Goal: Task Accomplishment & Management: Manage account settings

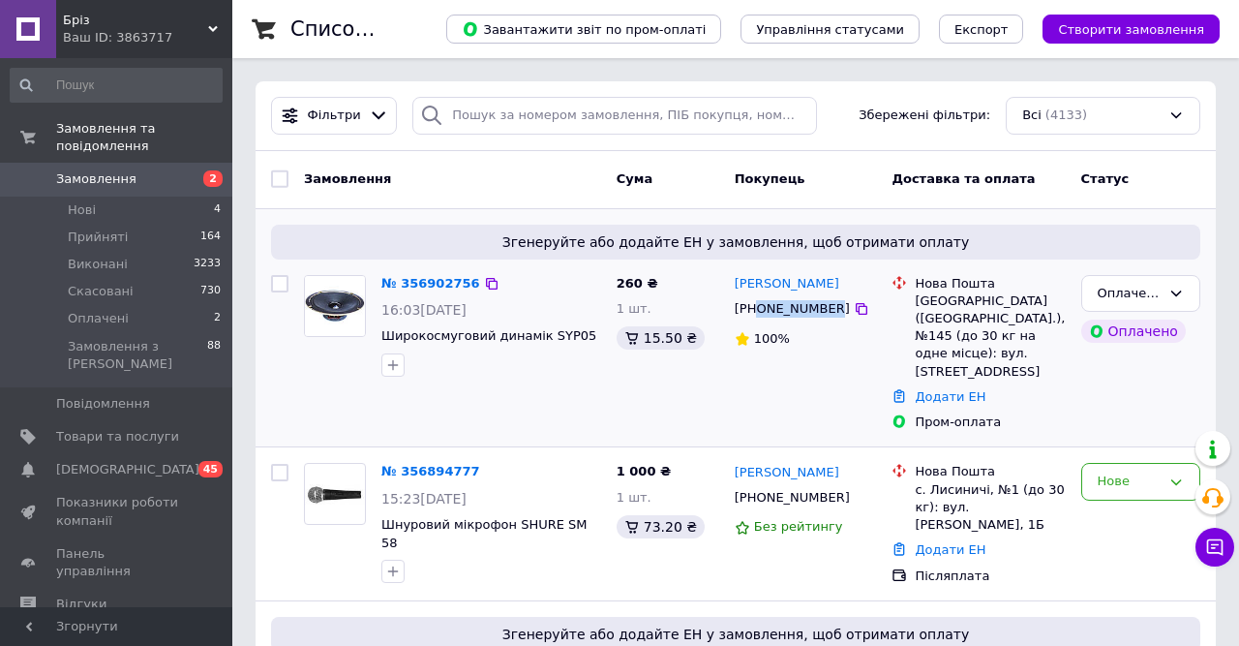
drag, startPoint x: 826, startPoint y: 311, endPoint x: 758, endPoint y: 312, distance: 67.8
click at [758, 312] on div "+380950615314" at bounding box center [792, 308] width 123 height 25
copy div "0950615314"
click at [607, 391] on div "№ 356902756 16:03, 12.08.2025 Широкосмуговий динамік SYP05" at bounding box center [452, 353] width 313 height 172
click at [856, 492] on icon at bounding box center [862, 498] width 12 height 12
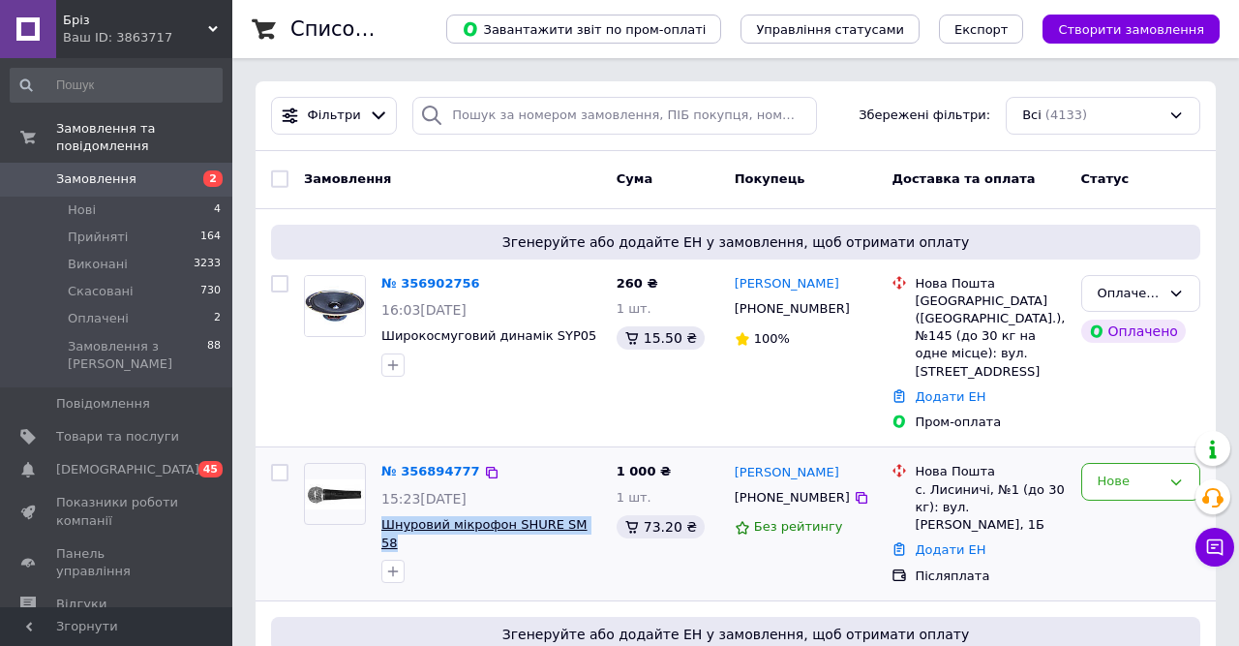
drag, startPoint x: 530, startPoint y: 509, endPoint x: 386, endPoint y: 509, distance: 143.3
click at [386, 516] on span "Шнуровий мікрофон SHURE SM 58" at bounding box center [491, 534] width 220 height 36
copy span "Шнуровий мікрофон SHURE SM 58"
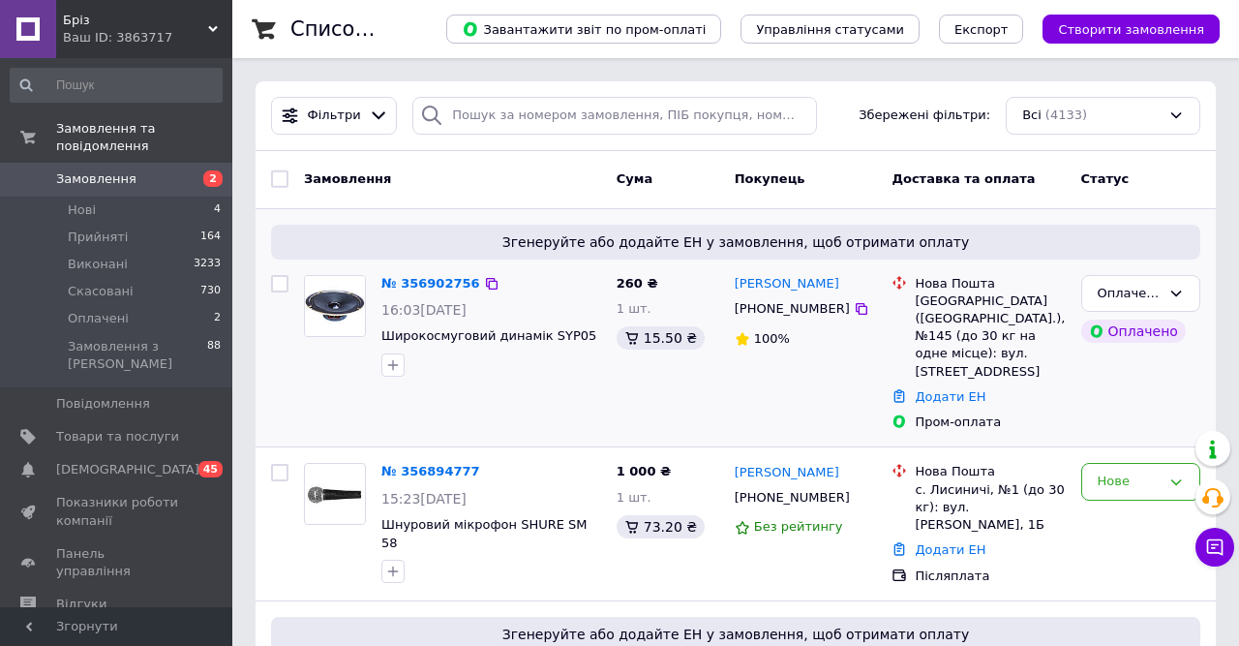
click at [531, 380] on div at bounding box center [492, 364] width 228 height 31
click at [854, 490] on icon at bounding box center [861, 497] width 15 height 15
drag, startPoint x: 872, startPoint y: 458, endPoint x: 729, endPoint y: 454, distance: 143.3
click at [729, 455] on div "Андрій Дроздовський +380639314350 Без рейтингу" at bounding box center [806, 523] width 158 height 137
copy link "Андрій Дроздовський"
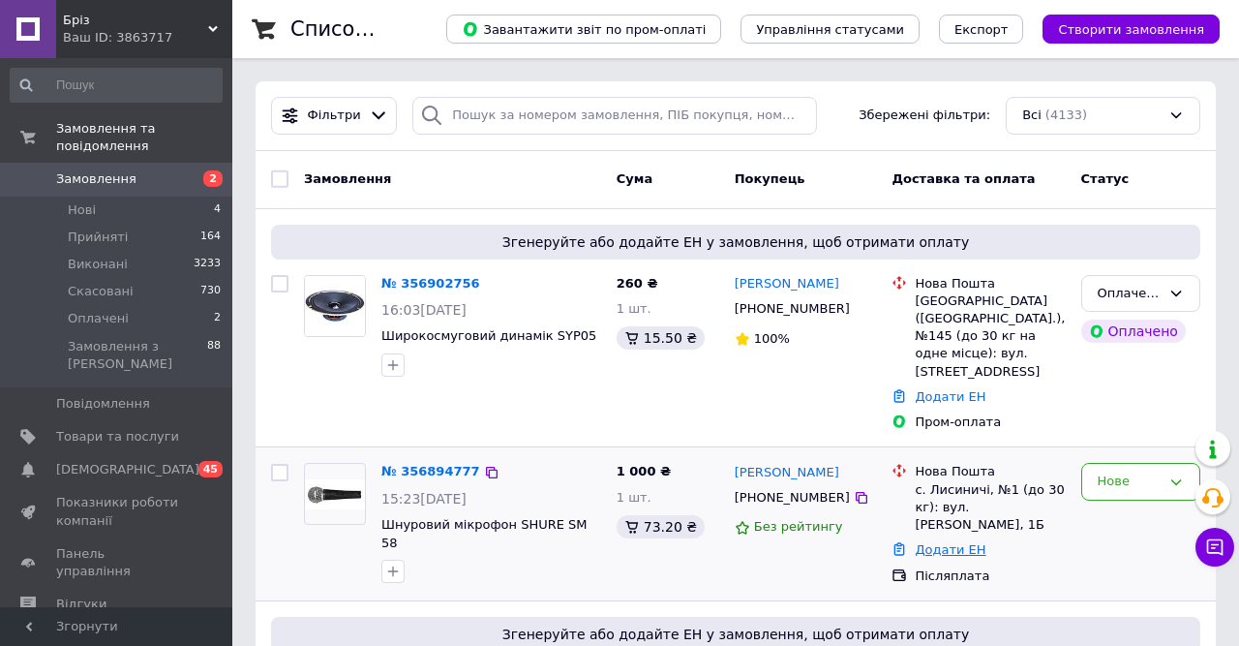
click at [963, 542] on link "Додати ЕН" at bounding box center [950, 549] width 71 height 15
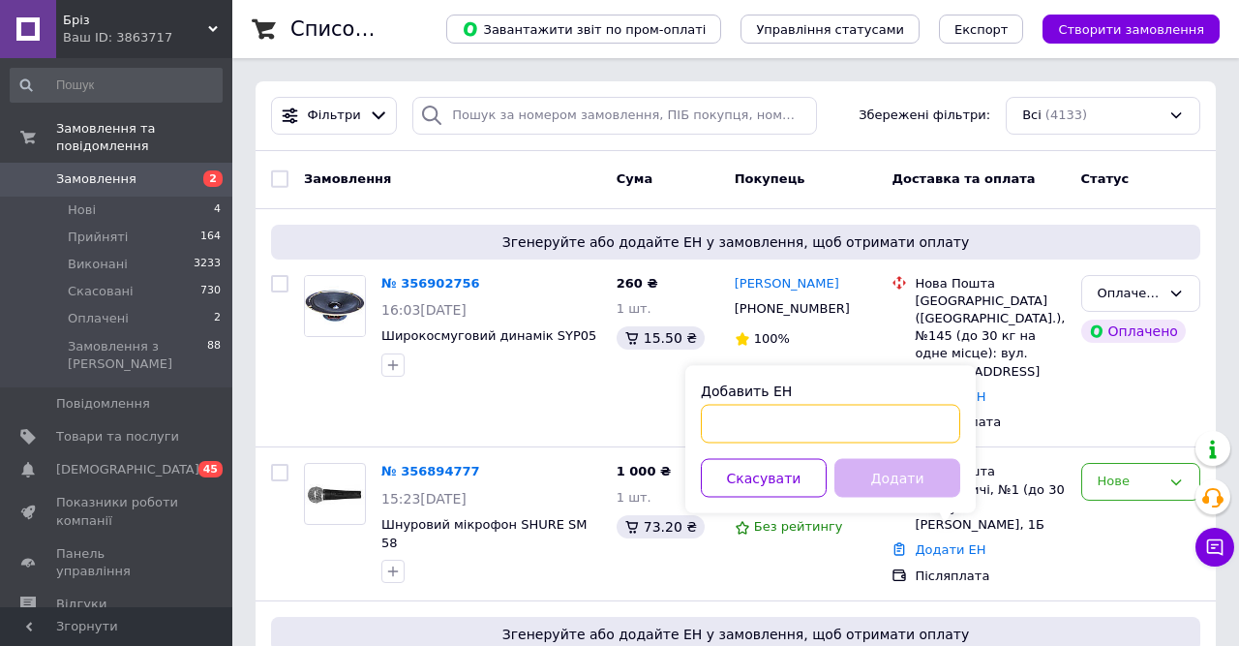
click at [886, 411] on input "Добавить ЕН" at bounding box center [830, 424] width 259 height 39
paste input "Андрій Дроздовський"
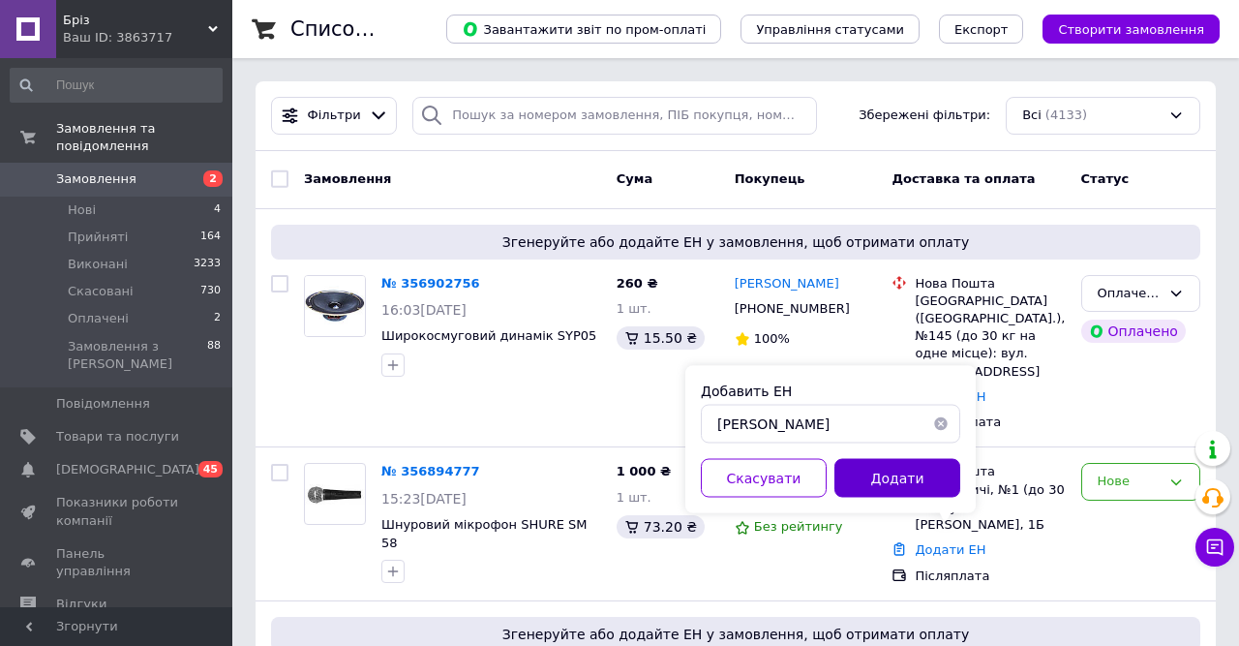
click at [898, 476] on button "Додати" at bounding box center [898, 478] width 126 height 39
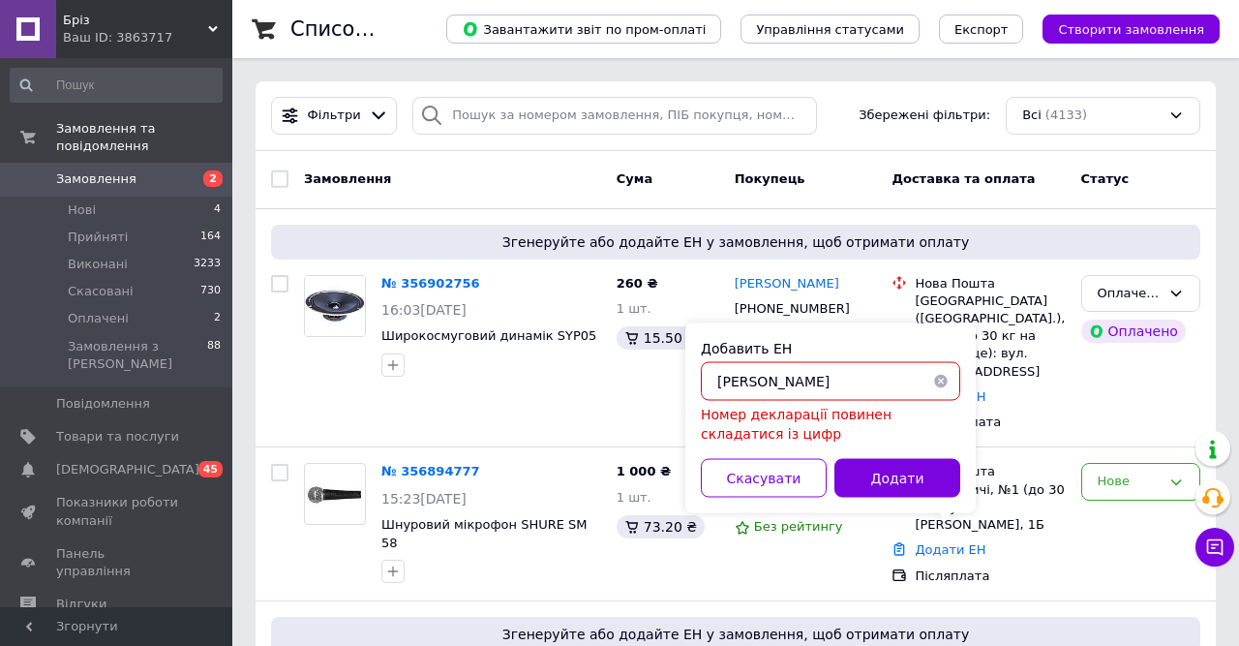
drag, startPoint x: 874, startPoint y: 382, endPoint x: 704, endPoint y: 389, distance: 170.5
click at [704, 389] on input "Андрій Дроздовський" at bounding box center [830, 381] width 259 height 39
paste input "20451225260657"
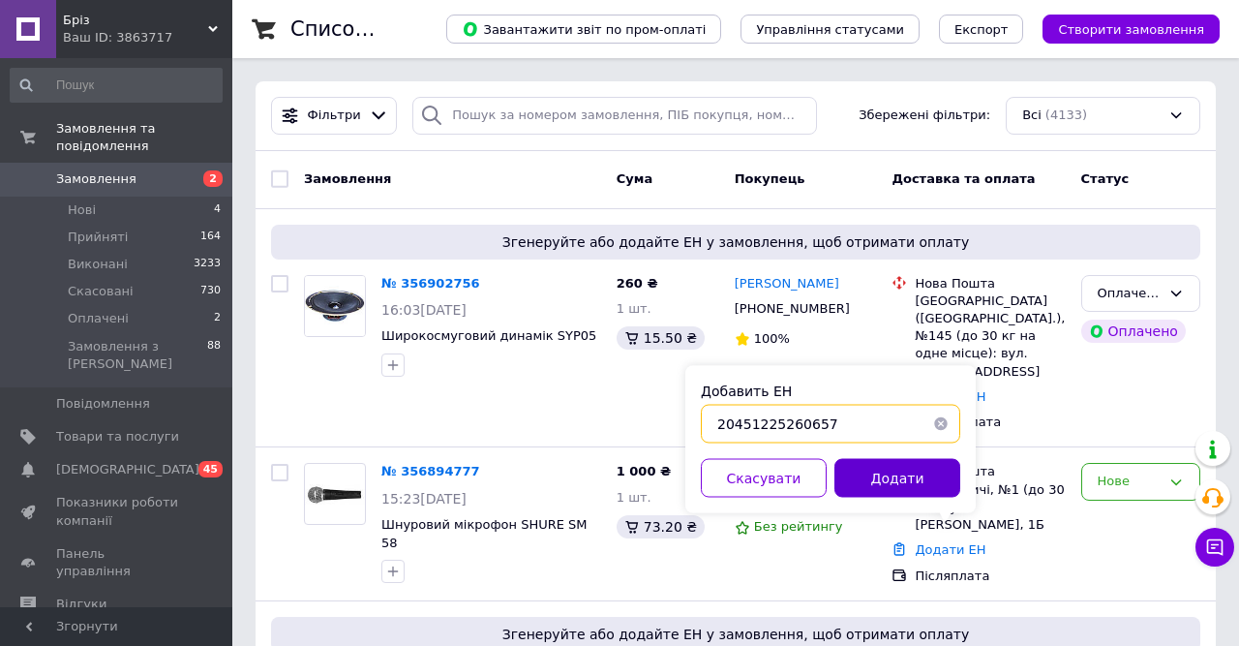
type input "20451225260657"
click at [899, 483] on button "Додати" at bounding box center [898, 478] width 126 height 39
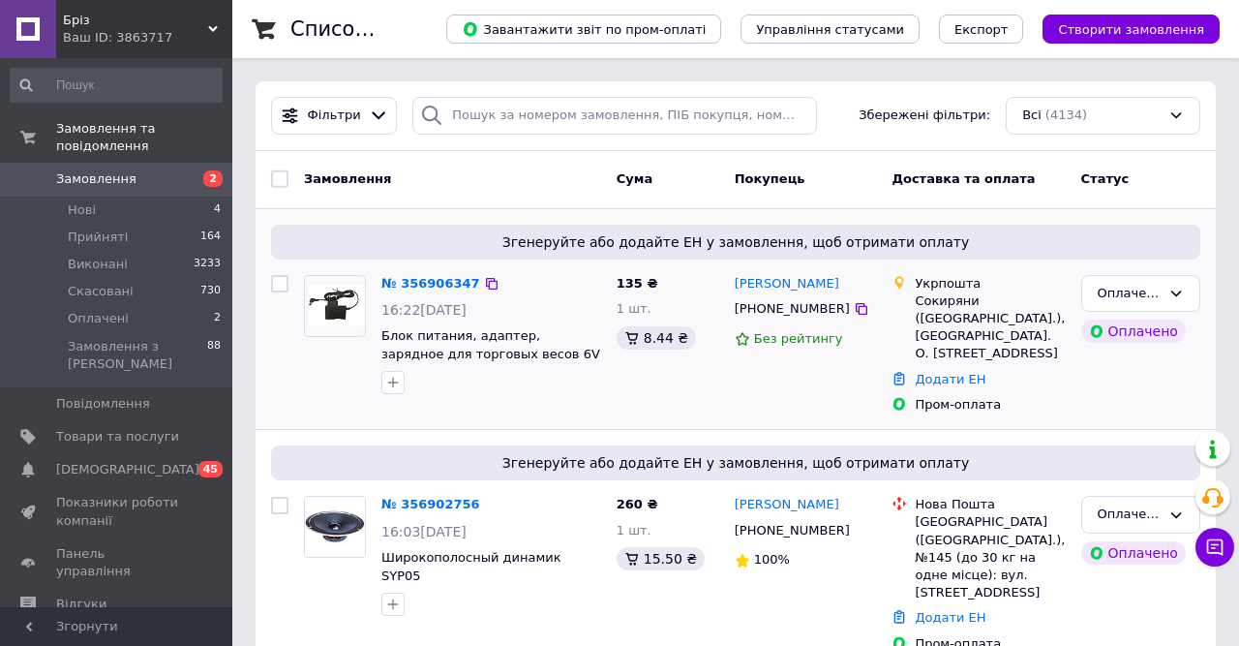
click at [1209, 232] on div "Згенеруйте або додайте ЕН у замовлення, щоб отримати оплату № 356906347 16:22, …" at bounding box center [736, 319] width 960 height 221
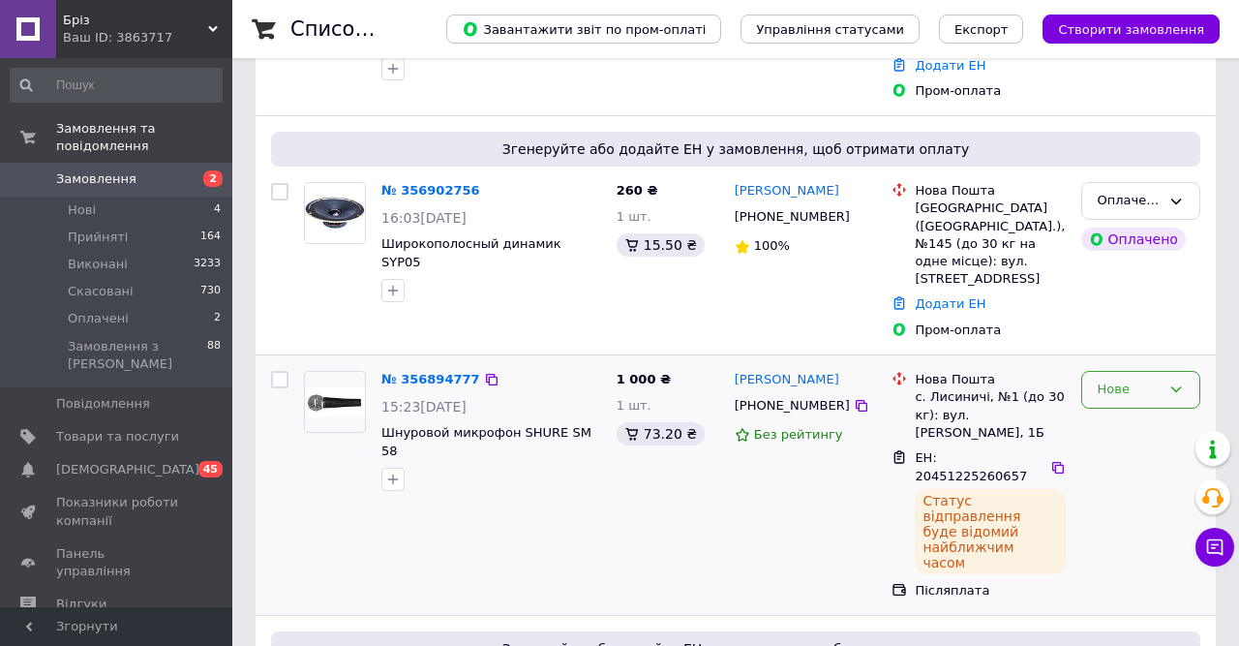
click at [1134, 380] on div "Нове" at bounding box center [1129, 390] width 63 height 20
click at [1116, 447] on li "Виконано" at bounding box center [1140, 465] width 117 height 36
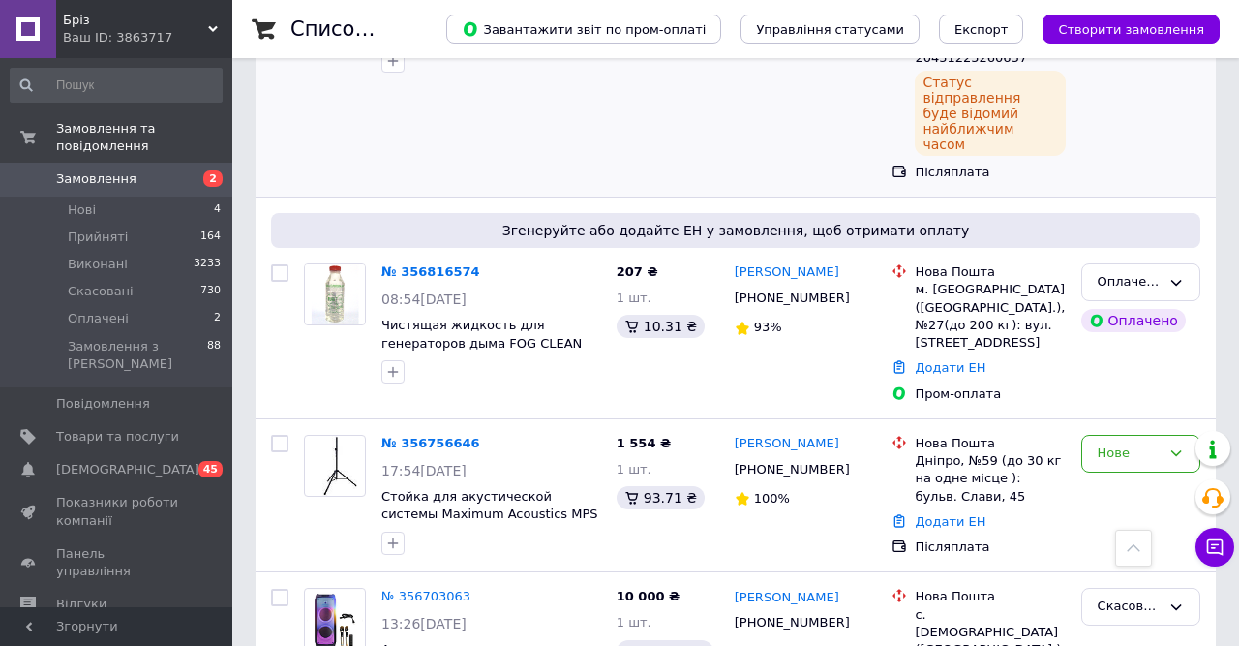
scroll to position [836, 0]
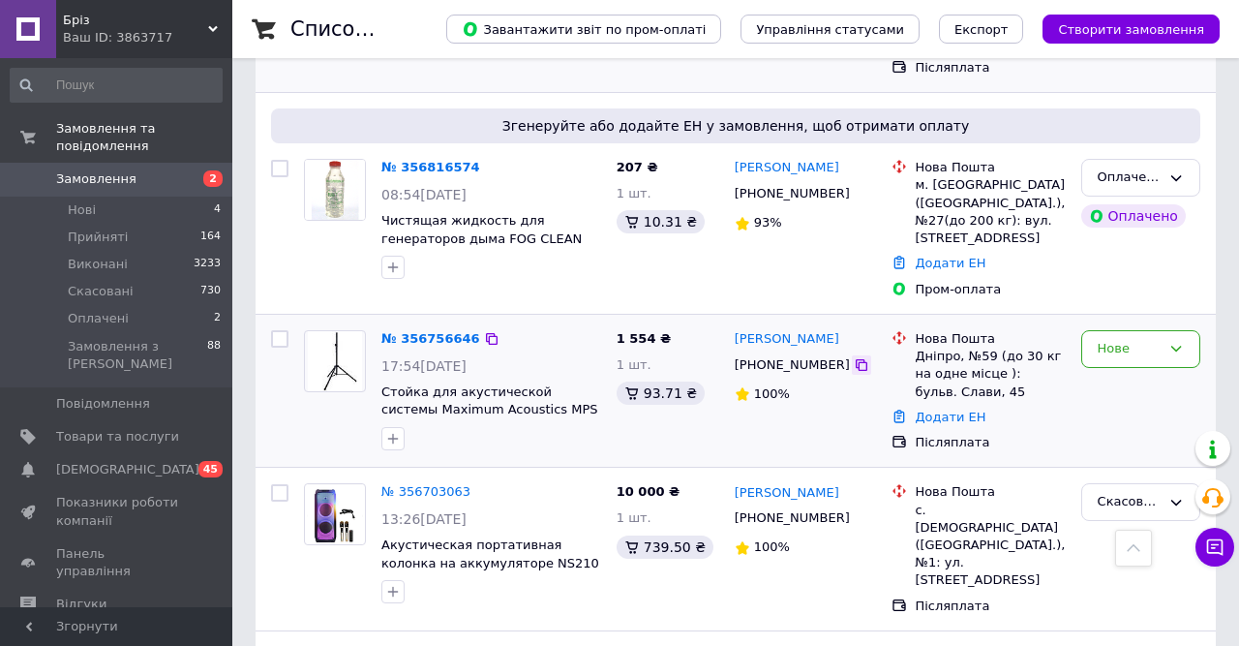
click at [856, 359] on icon at bounding box center [862, 365] width 12 height 12
drag, startPoint x: 846, startPoint y: 242, endPoint x: 736, endPoint y: 240, distance: 110.4
click at [736, 328] on div "Тэтяна Підберезна" at bounding box center [806, 339] width 146 height 22
copy link "Тэтяна Підберезна"
drag, startPoint x: 521, startPoint y: 309, endPoint x: 415, endPoint y: 303, distance: 105.7
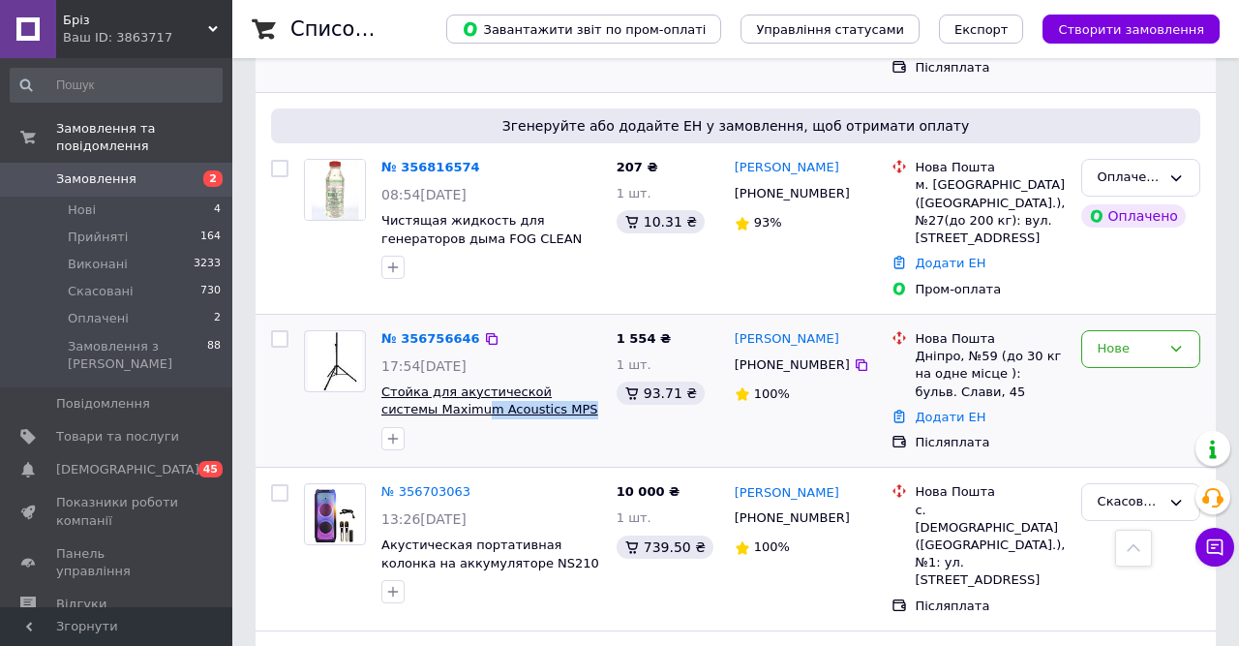
click at [415, 383] on span "Стойка для акустической системы Maximum Acoustics MPS" at bounding box center [491, 401] width 220 height 36
click at [381, 322] on div "№ 356756646 17:54, 11.08.2025 Стойка для акустической системы Maximum Acoustics…" at bounding box center [491, 390] width 235 height 136
drag, startPoint x: 525, startPoint y: 313, endPoint x: 384, endPoint y: 289, distance: 142.3
click at [384, 383] on span "Стойка для акустической системы Maximum Acoustics MPS" at bounding box center [491, 401] width 220 height 36
copy span "Стойка для акустической системы Maximum Acoustics MPS"
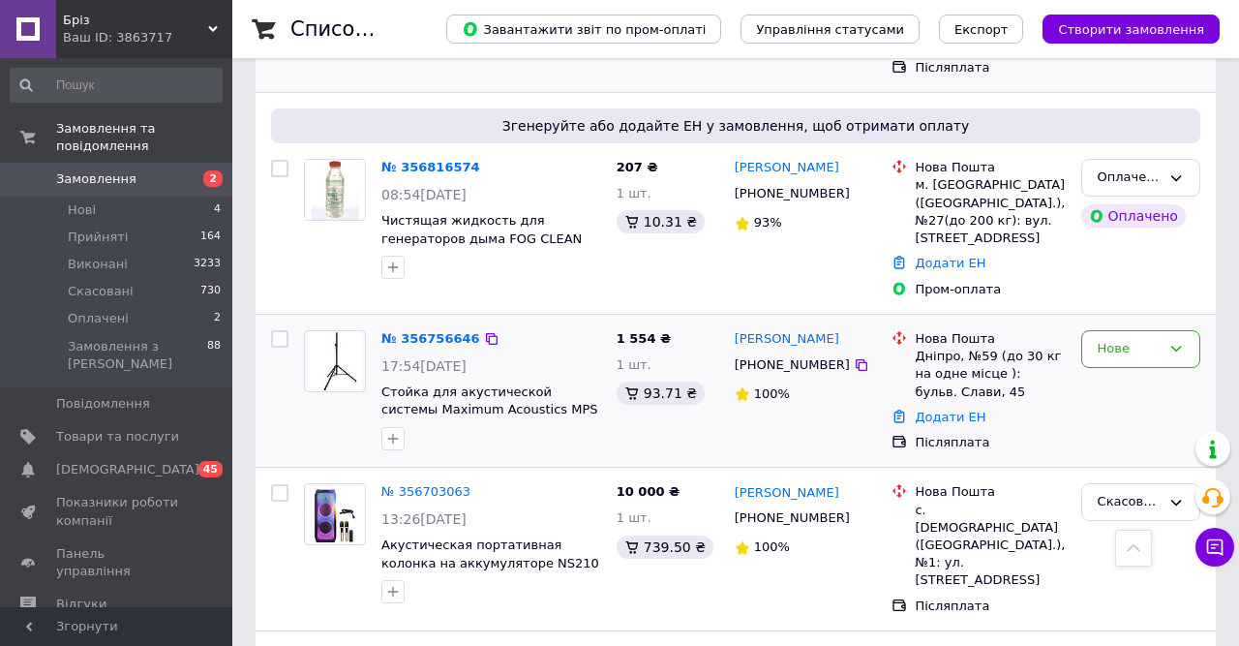
click at [1214, 315] on div "№ 356756646 17:54, 11.08.2025 Стойка для акустической системы Maximum Acoustics…" at bounding box center [736, 391] width 960 height 153
click at [953, 410] on link "Додати ЕН" at bounding box center [950, 417] width 71 height 15
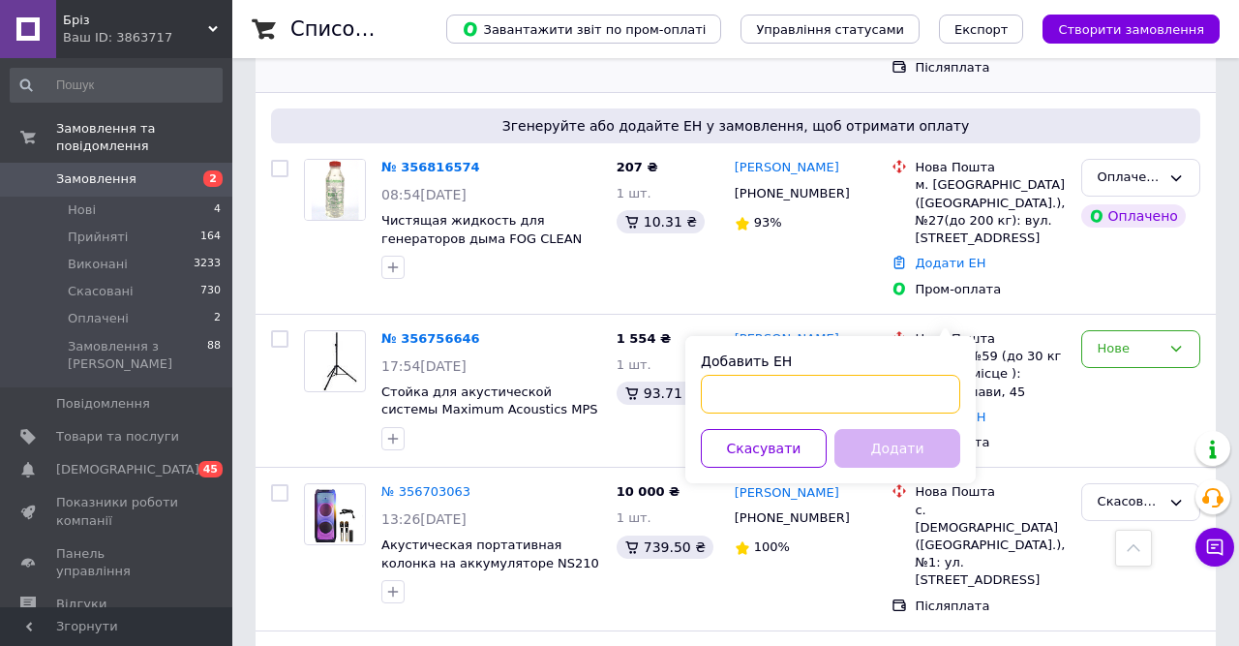
click at [867, 387] on input "Добавить ЕН" at bounding box center [830, 394] width 259 height 39
paste input "20451225266713"
type input "20451225266713"
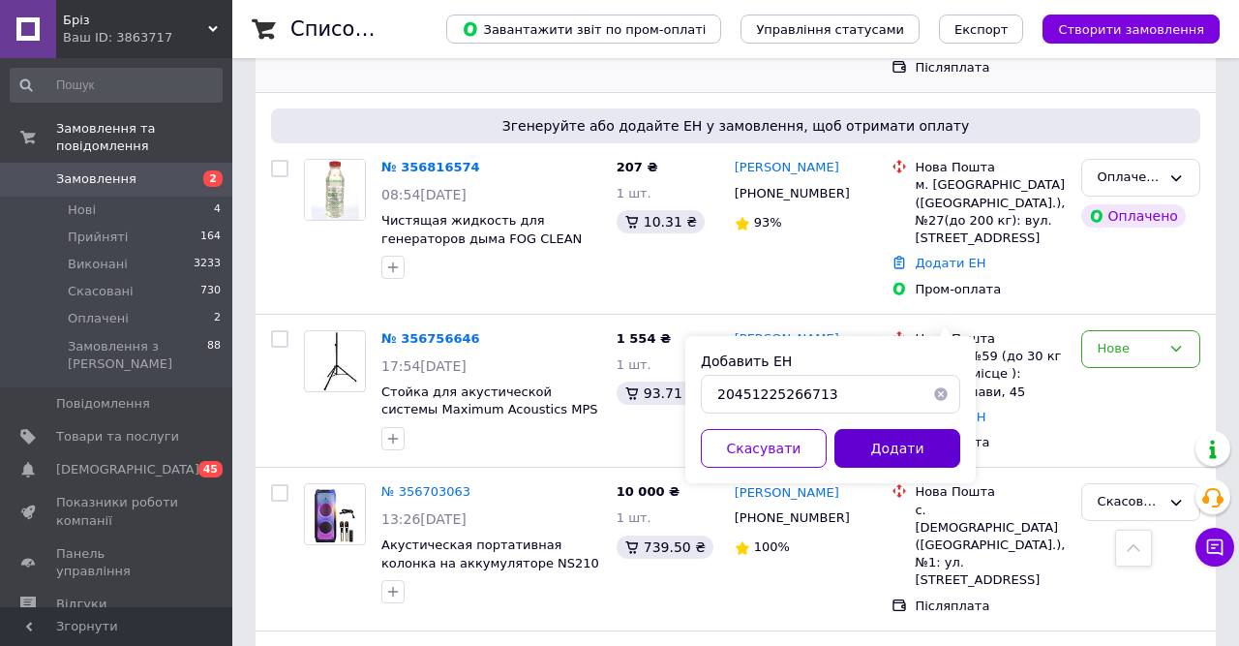
click at [876, 449] on button "Додати" at bounding box center [898, 448] width 126 height 39
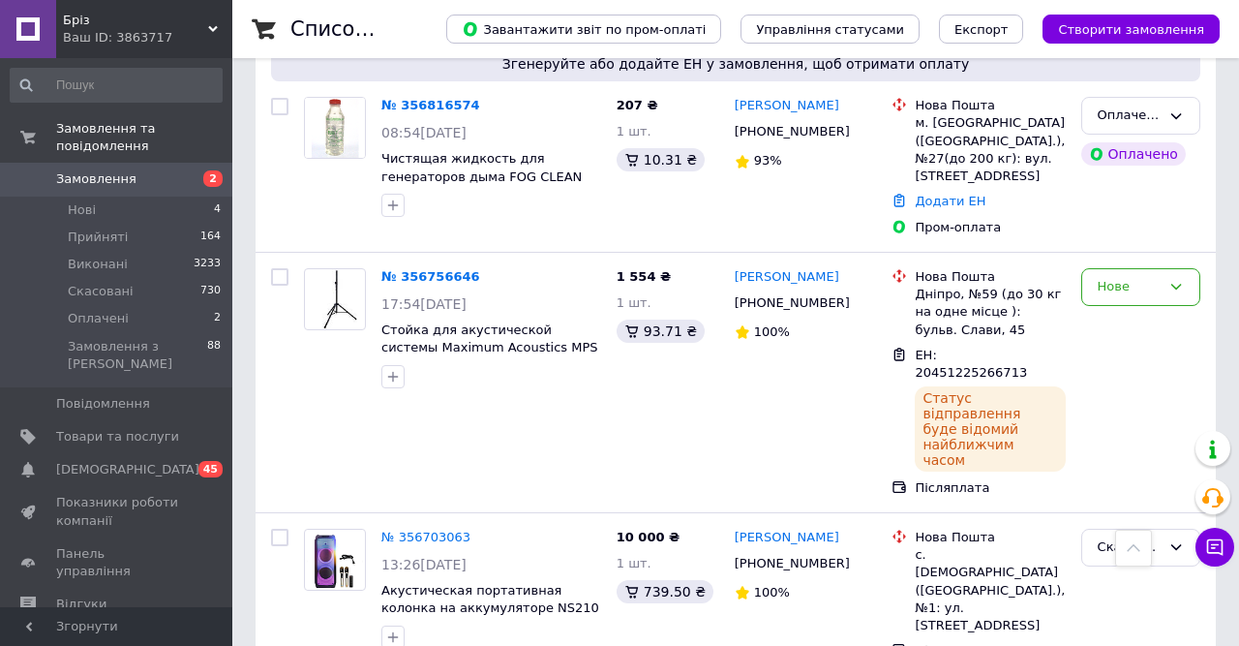
click at [1111, 268] on div "Нове" at bounding box center [1140, 287] width 119 height 38
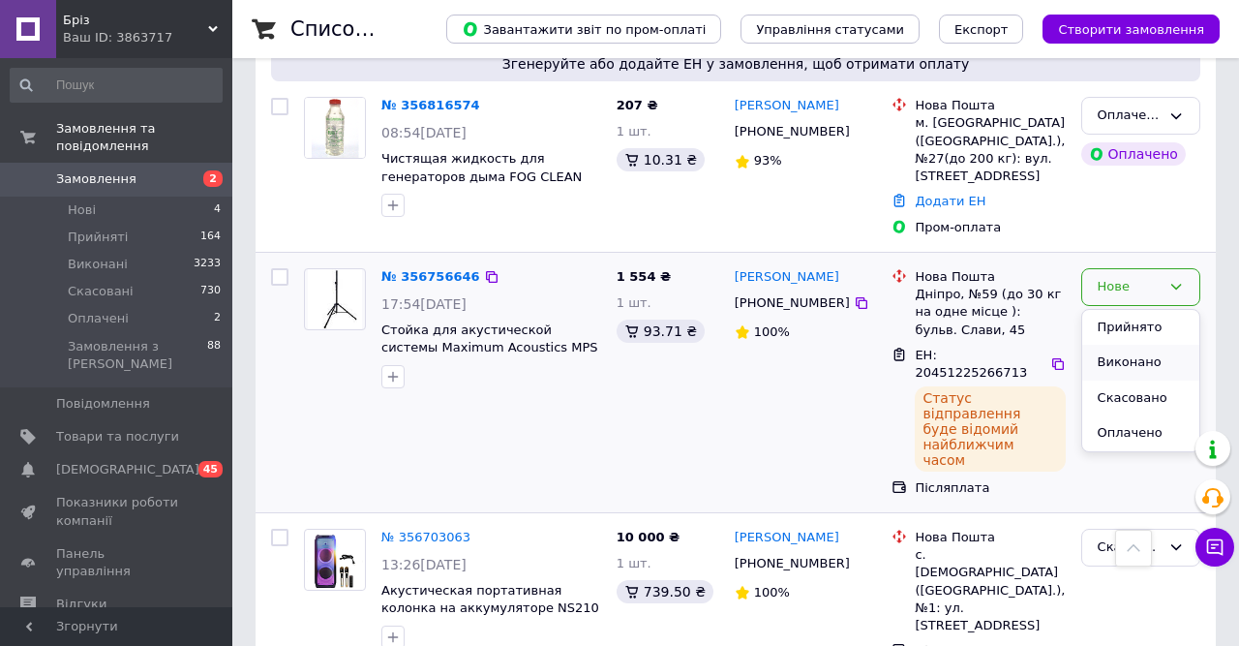
click at [1125, 345] on li "Виконано" at bounding box center [1140, 363] width 117 height 36
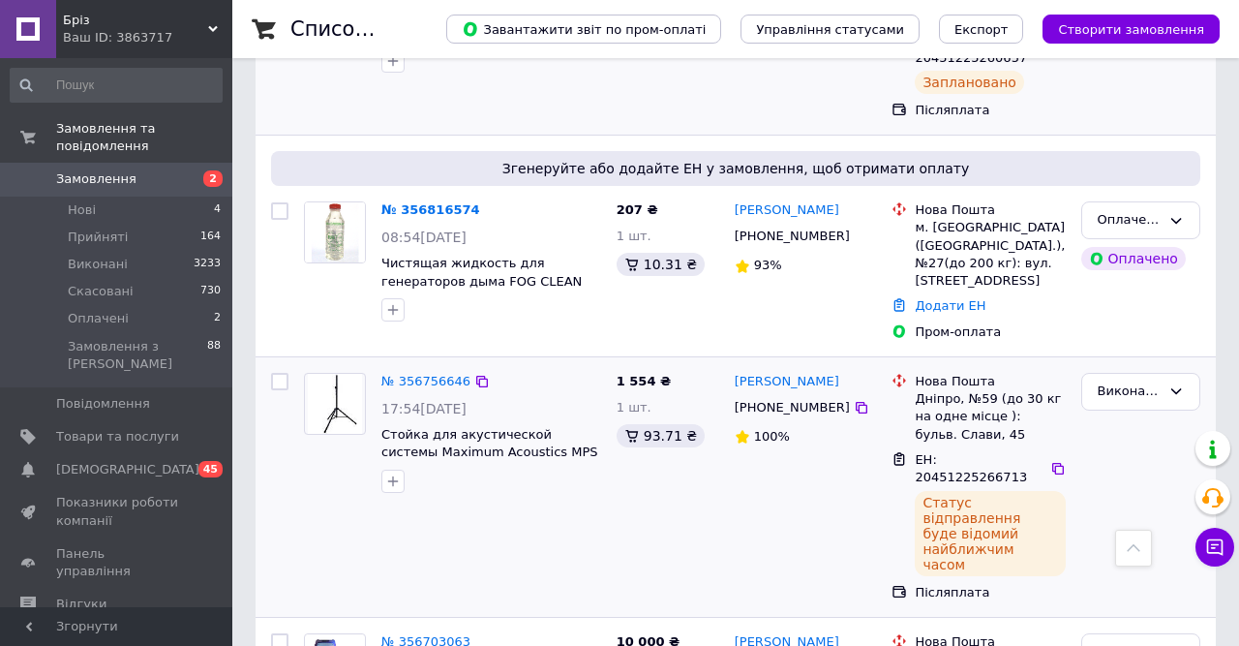
scroll to position [105, 0]
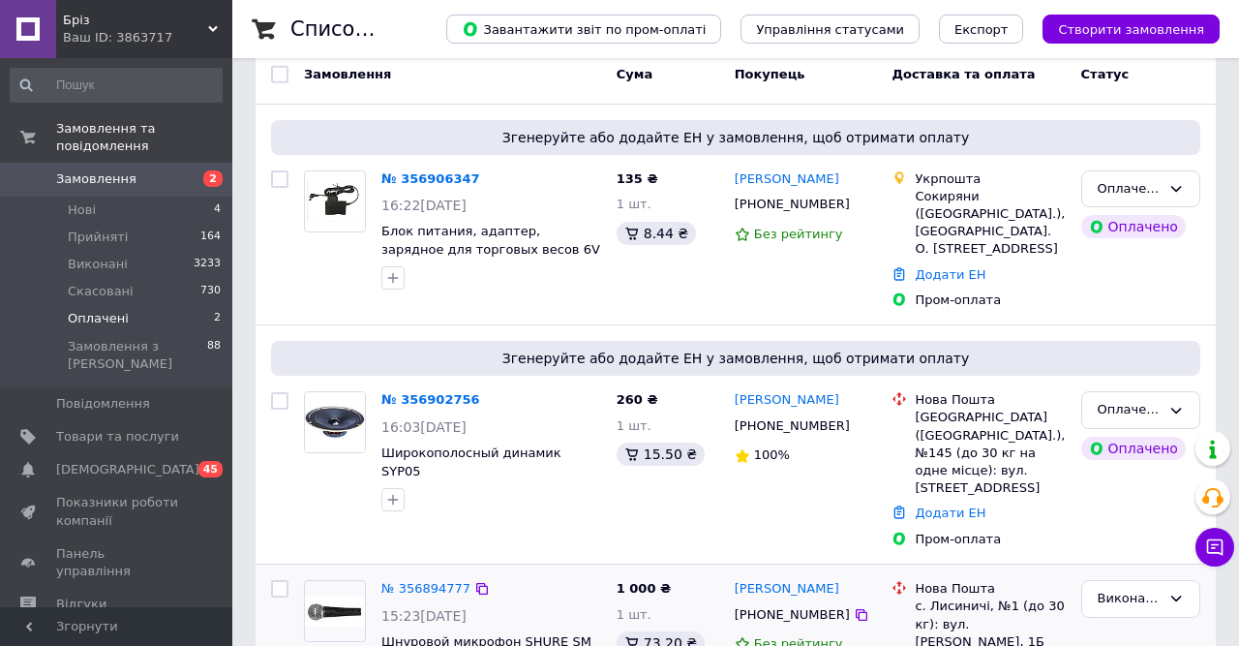
click at [169, 305] on li "Оплачені 2" at bounding box center [116, 318] width 232 height 27
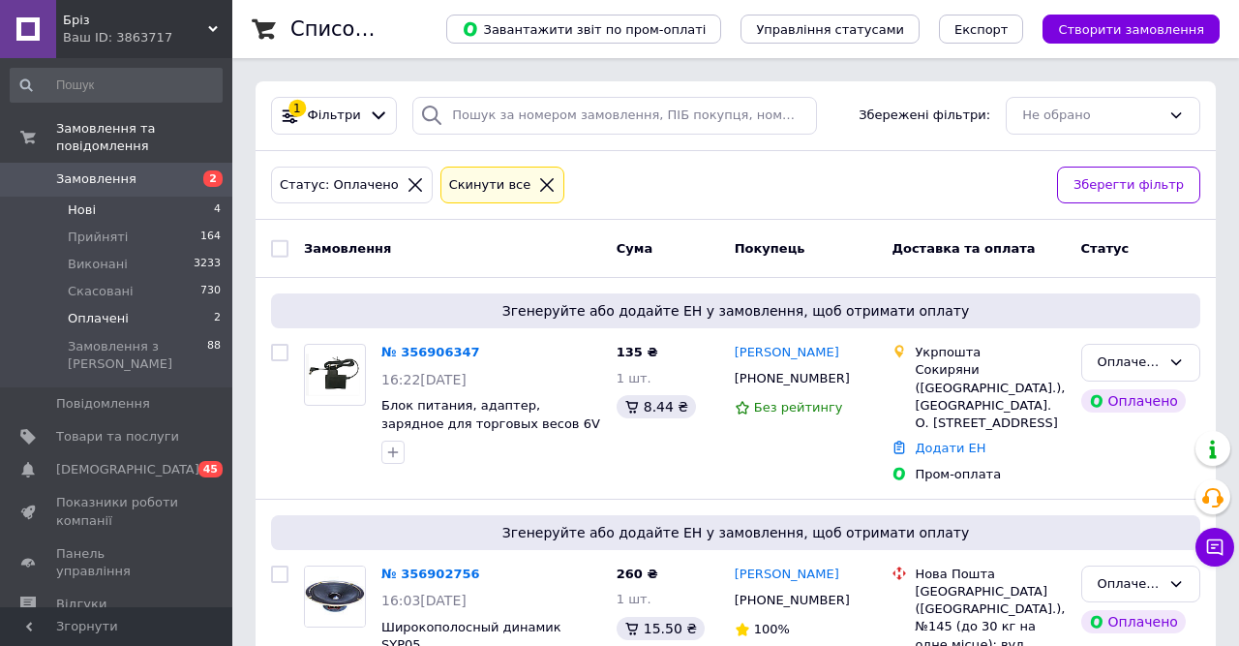
click at [141, 197] on li "Нові 4" at bounding box center [116, 210] width 232 height 27
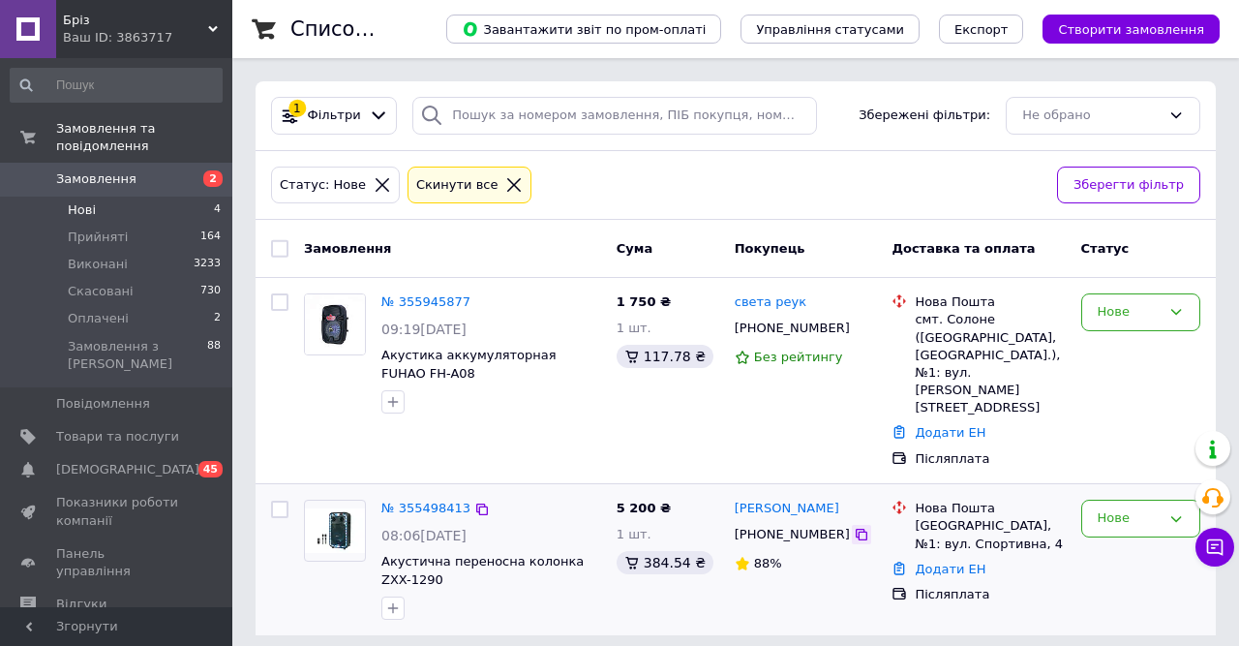
click at [854, 527] on icon at bounding box center [861, 534] width 15 height 15
click at [854, 332] on icon at bounding box center [861, 327] width 15 height 15
click at [1223, 302] on div "Список замовлень Завантажити звіт по пром-оплаті Управління статусами Експорт С…" at bounding box center [735, 329] width 1007 height 658
click at [441, 302] on link "№ 355945877" at bounding box center [425, 301] width 89 height 15
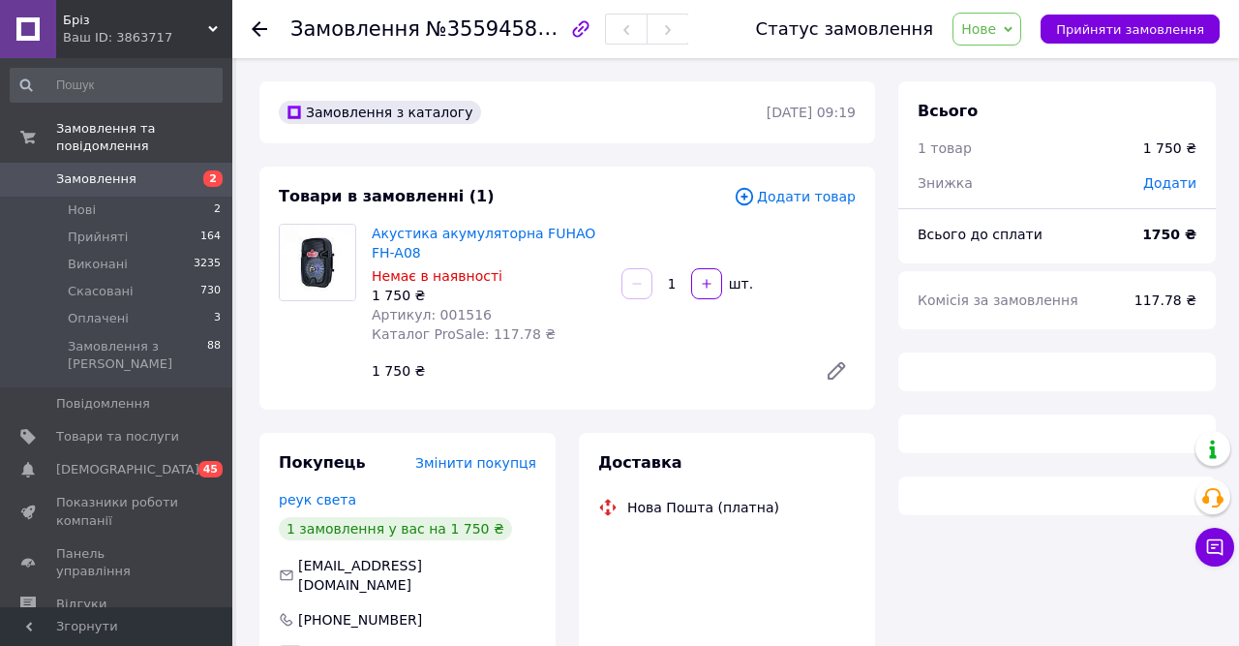
click at [572, 29] on icon "button" at bounding box center [580, 28] width 16 height 16
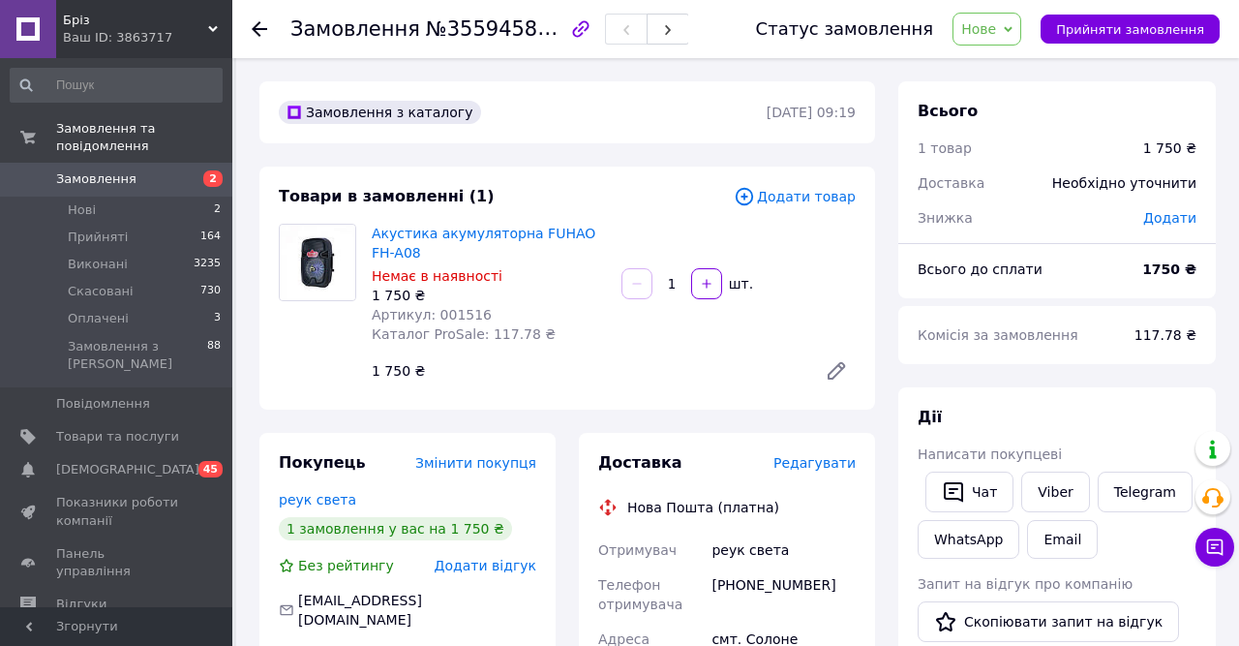
click at [263, 30] on use at bounding box center [259, 28] width 15 height 15
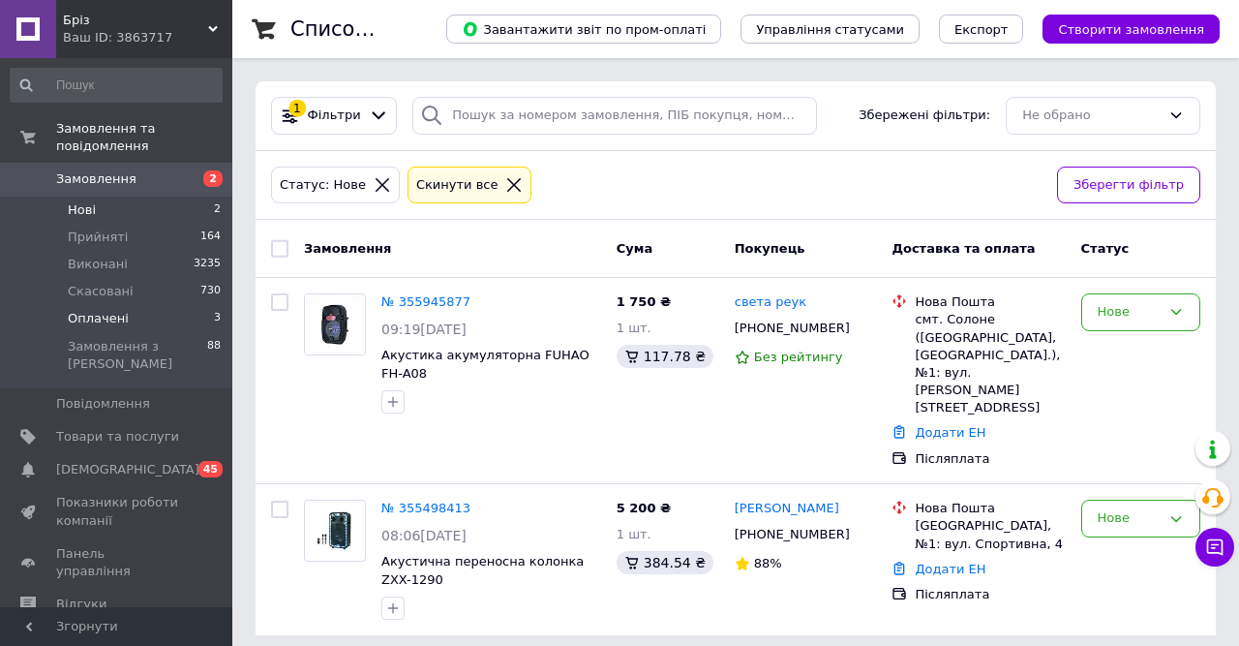
click at [126, 305] on li "Оплачені 3" at bounding box center [116, 318] width 232 height 27
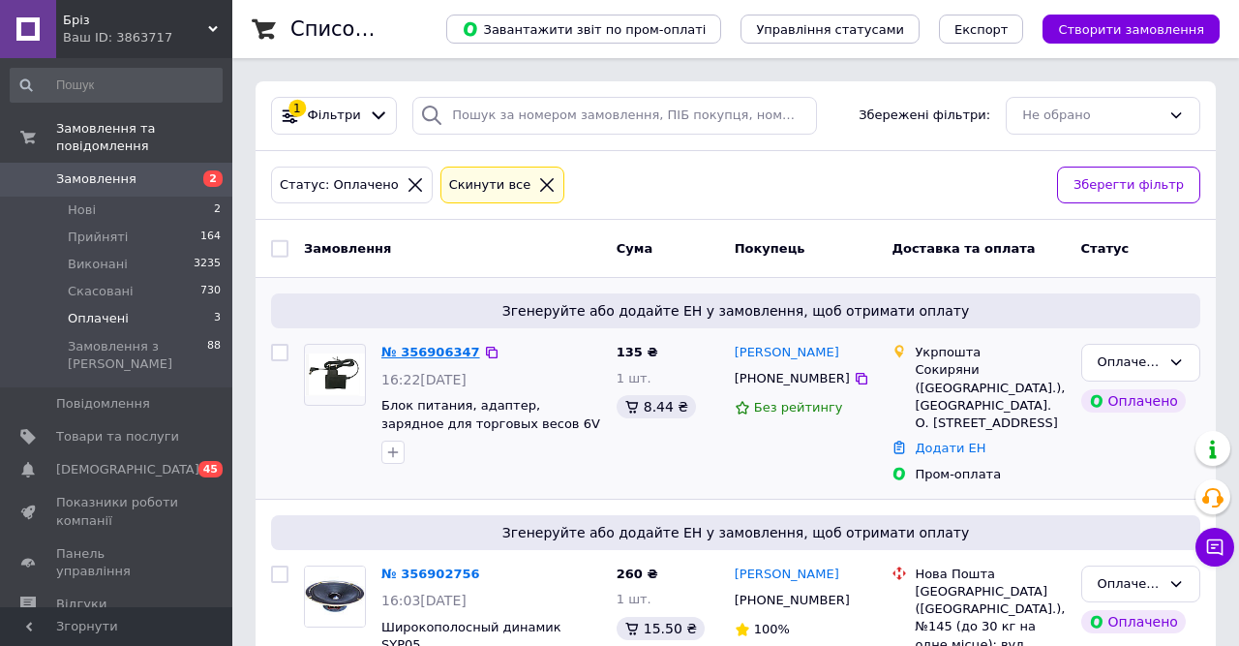
click at [420, 353] on link "№ 356906347" at bounding box center [430, 352] width 99 height 15
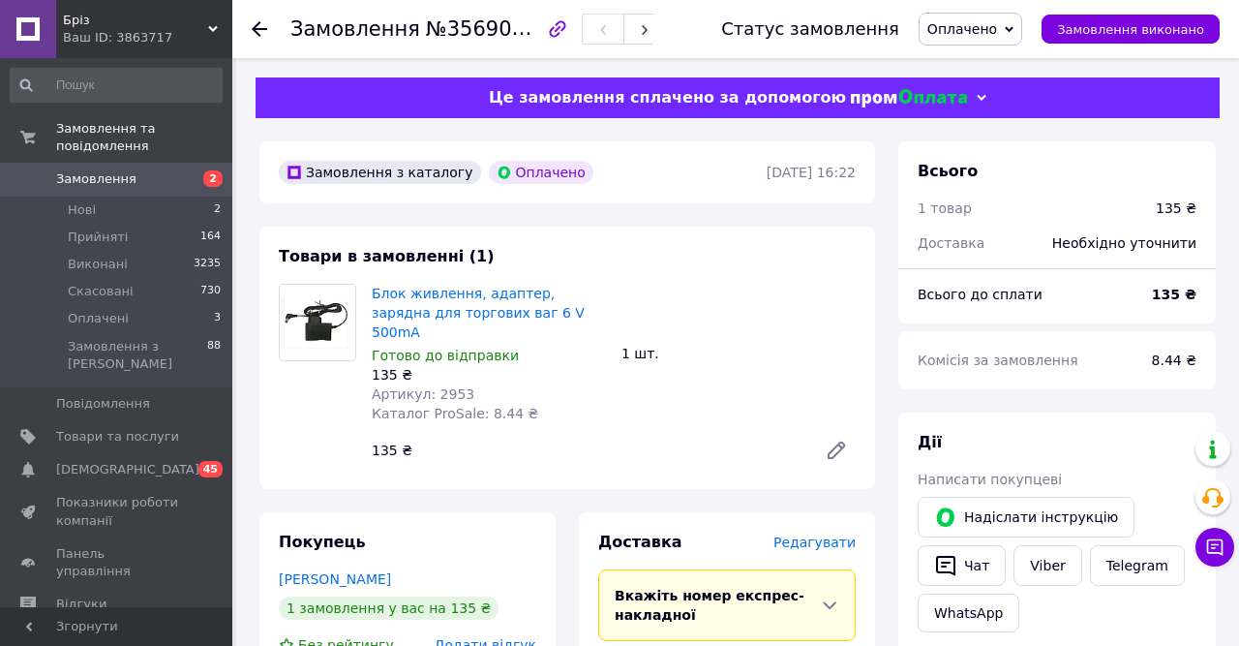
scroll to position [105, 0]
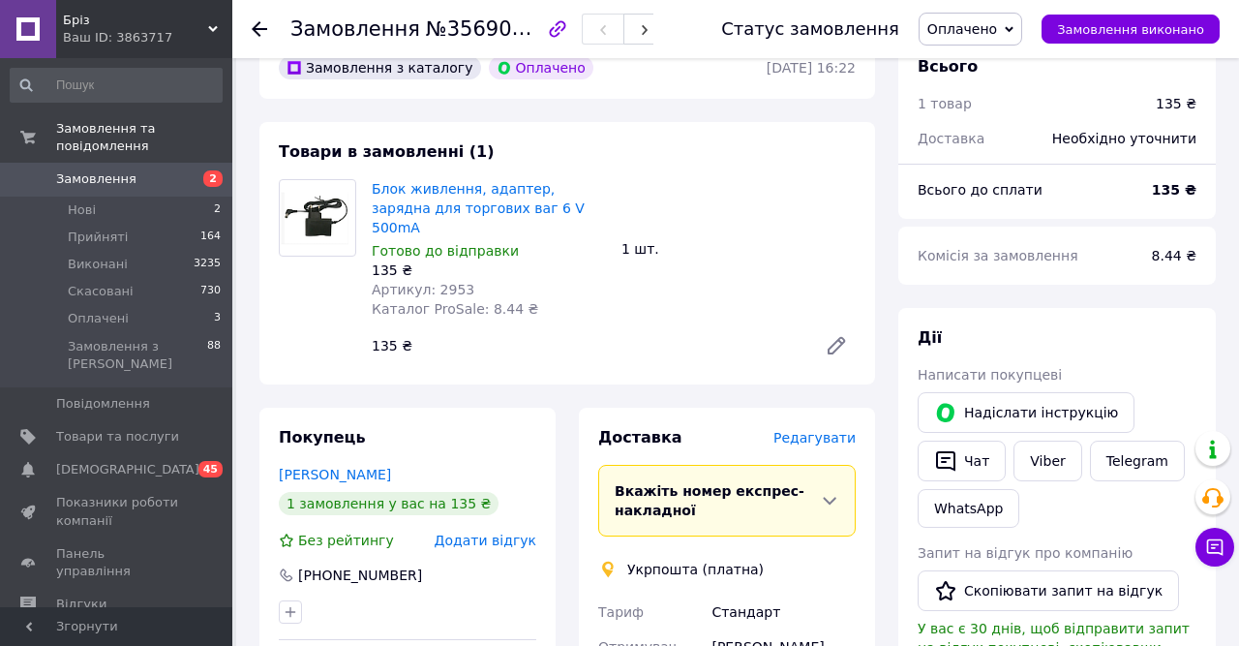
click at [810, 430] on span "Редагувати" at bounding box center [815, 437] width 82 height 15
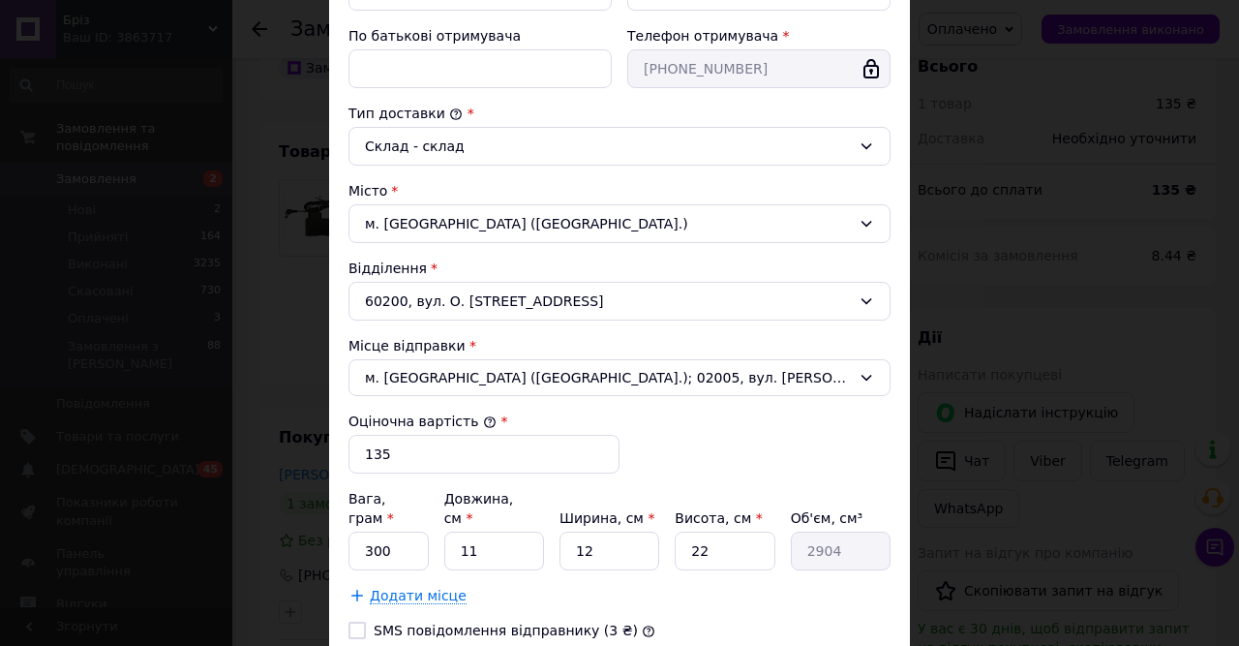
scroll to position [537, 0]
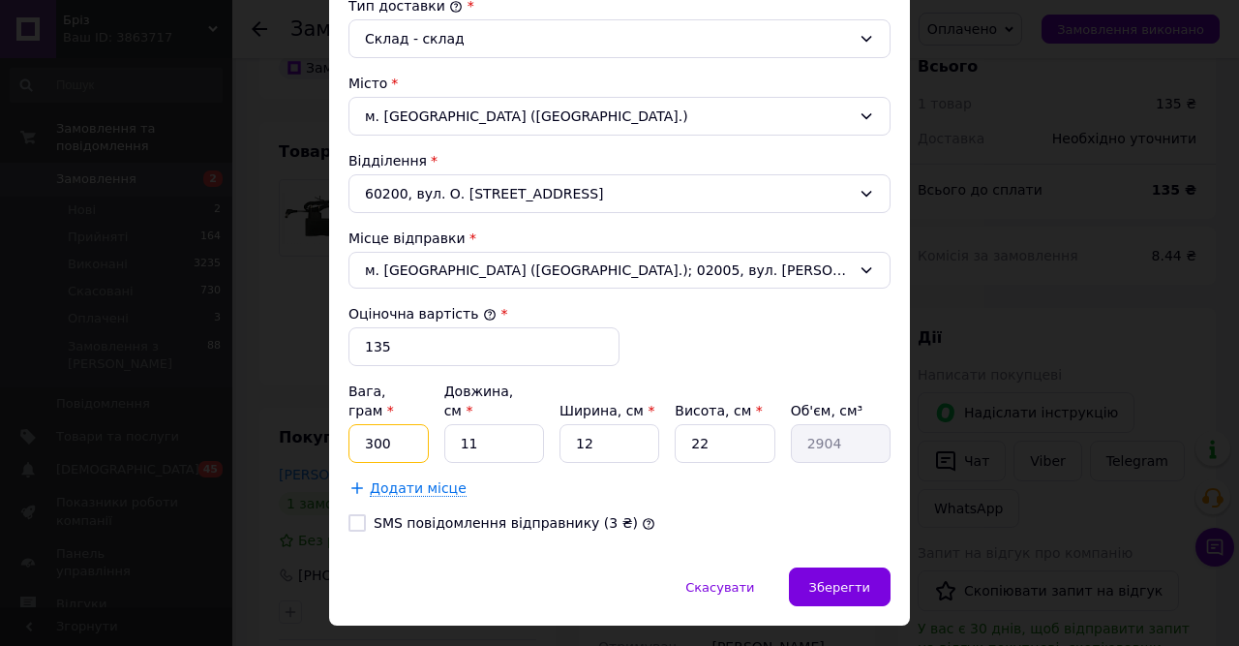
click at [368, 424] on input "300" at bounding box center [389, 443] width 80 height 39
type input "200"
drag, startPoint x: 598, startPoint y: 428, endPoint x: 563, endPoint y: 428, distance: 34.9
click at [563, 428] on input "12" at bounding box center [610, 443] width 100 height 39
type input "6"
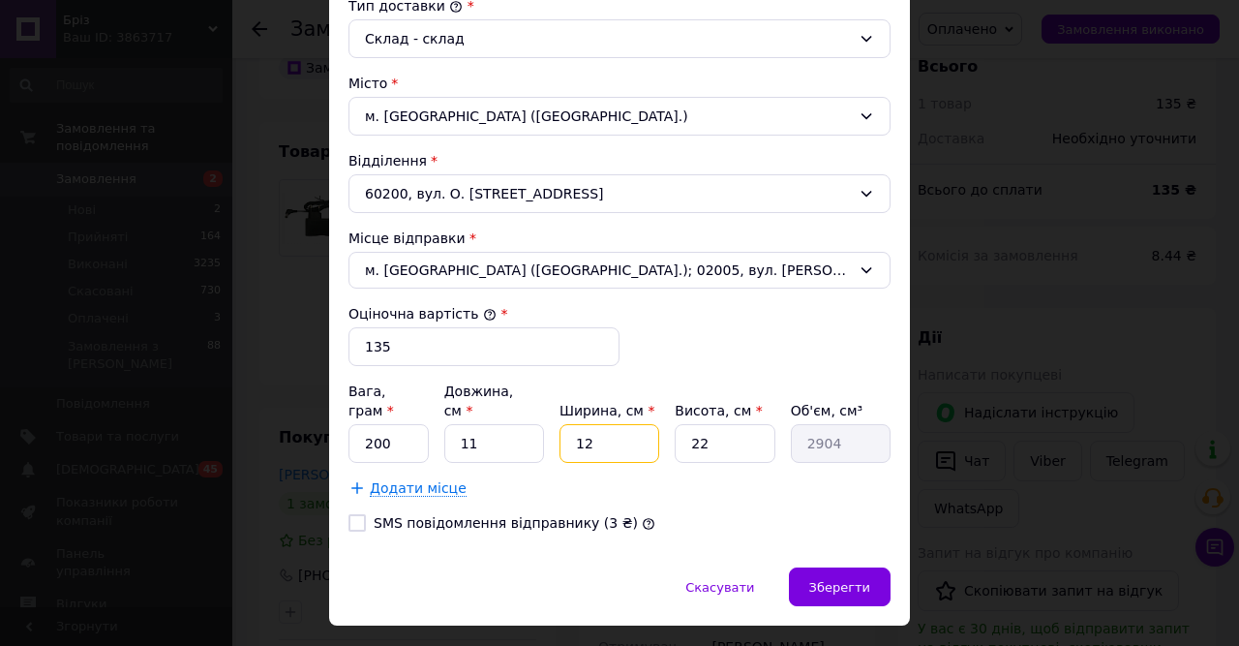
type input "1452"
type input "6"
click at [844, 580] on span "Зберегти" at bounding box center [839, 587] width 61 height 15
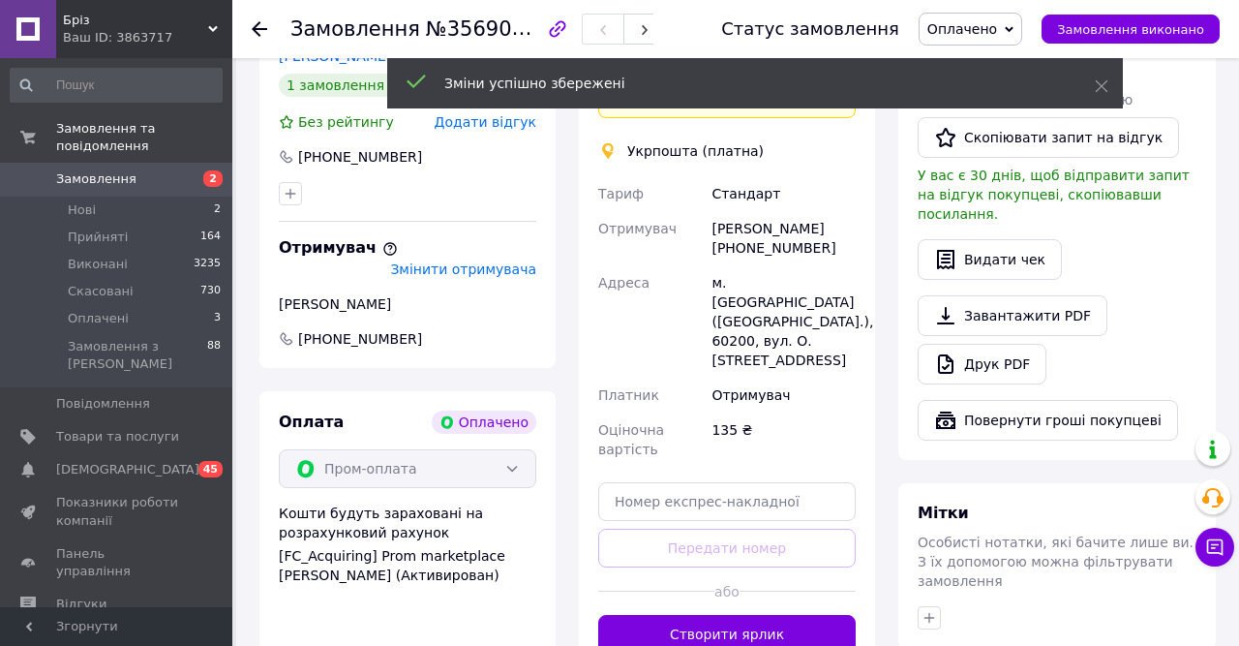
scroll to position [627, 0]
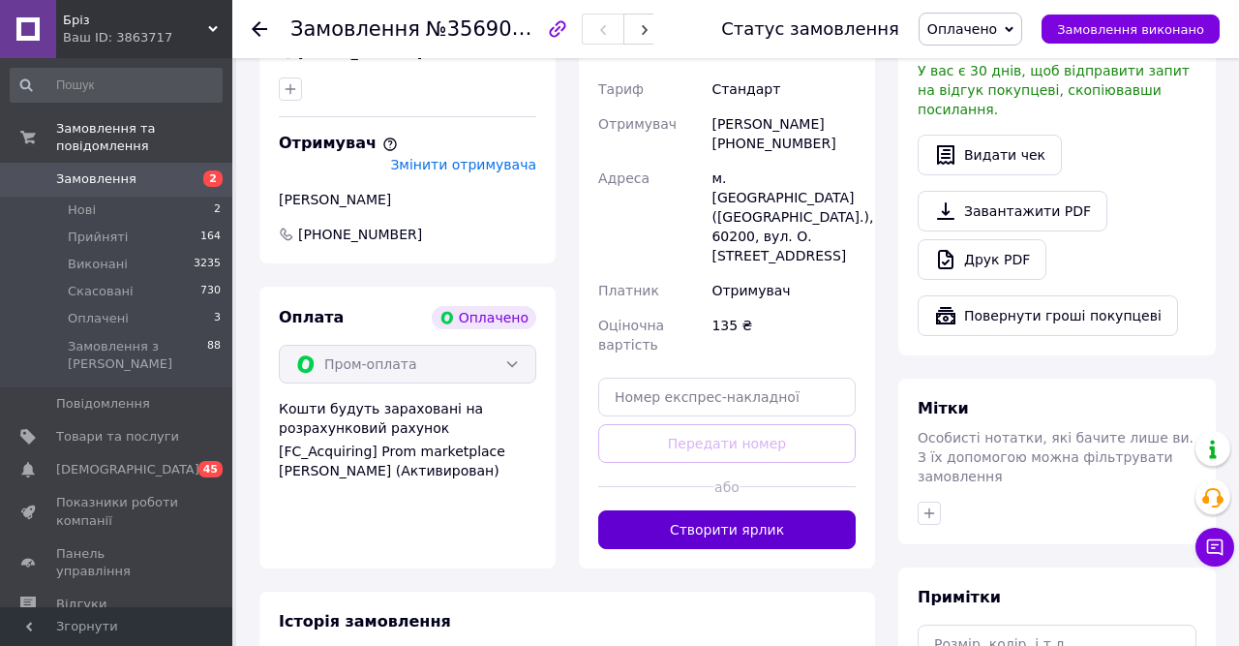
click at [732, 510] on button "Створити ярлик" at bounding box center [727, 529] width 258 height 39
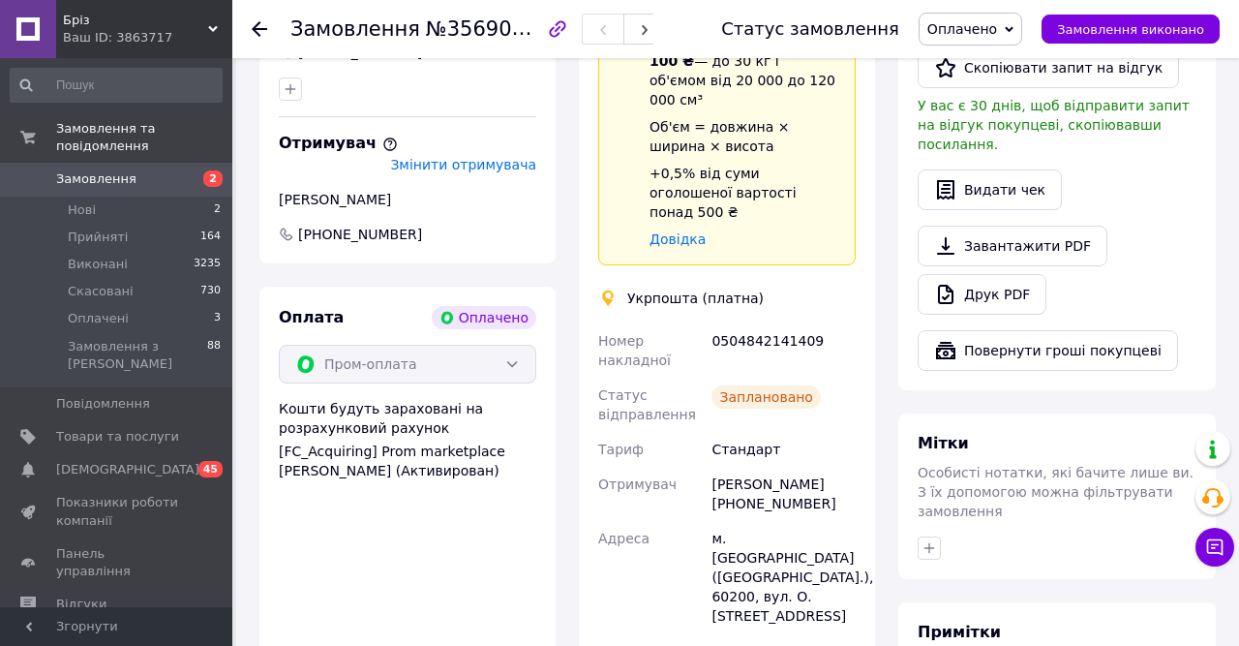
click at [747, 323] on div "0504842141409" at bounding box center [784, 350] width 152 height 54
copy div "0504842141409"
click at [1218, 231] on div "Всього 1 товар 135 ₴ Доставка 35 ₴ Всього до сплати 135 ₴ Комісія за замовлення…" at bounding box center [1057, 379] width 341 height 1730
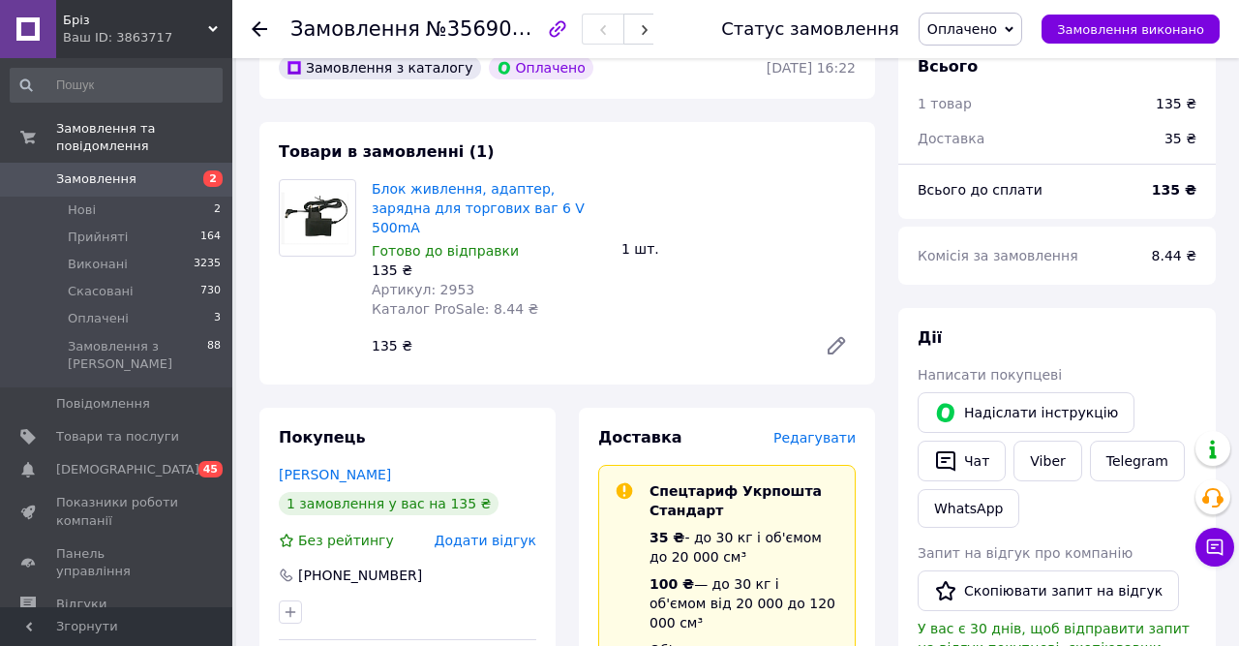
scroll to position [0, 0]
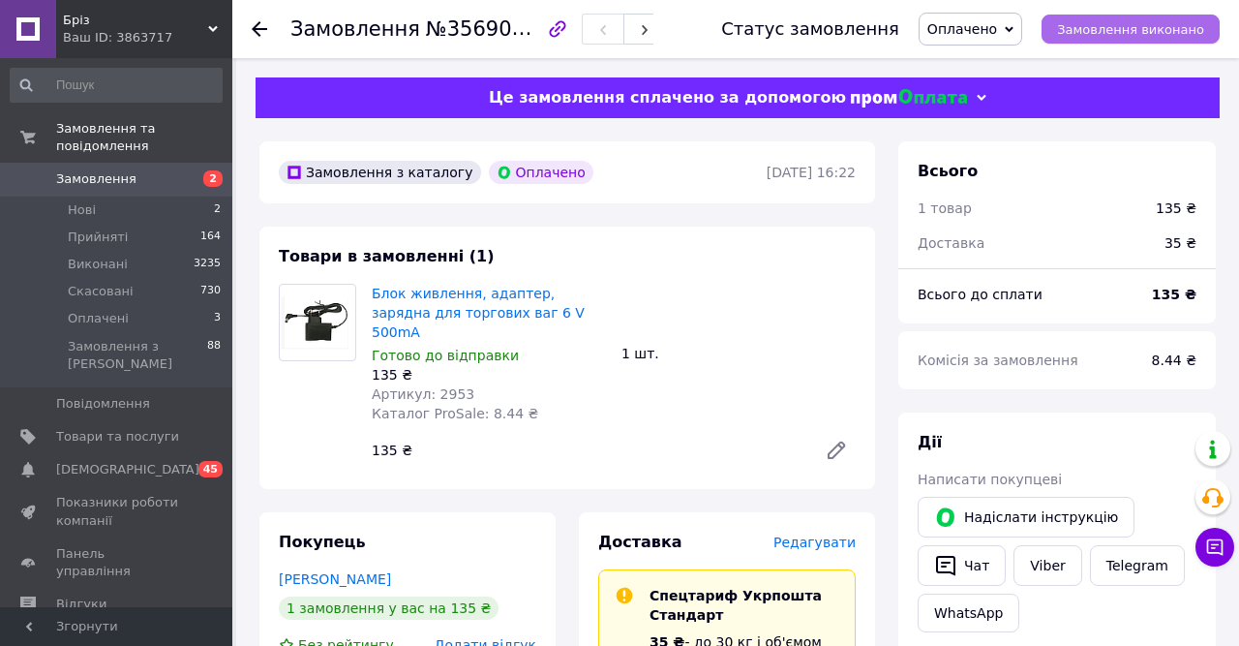
click at [1084, 26] on span "Замовлення виконано" at bounding box center [1130, 29] width 147 height 15
click at [263, 27] on icon at bounding box center [259, 28] width 15 height 15
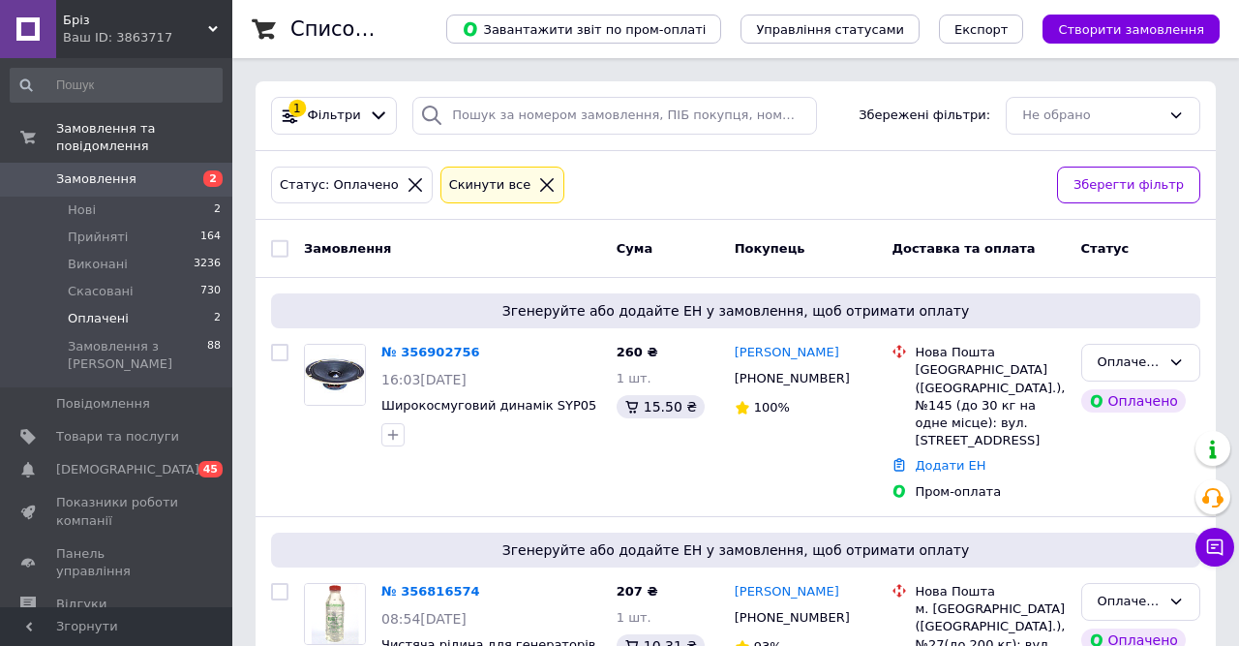
scroll to position [80, 0]
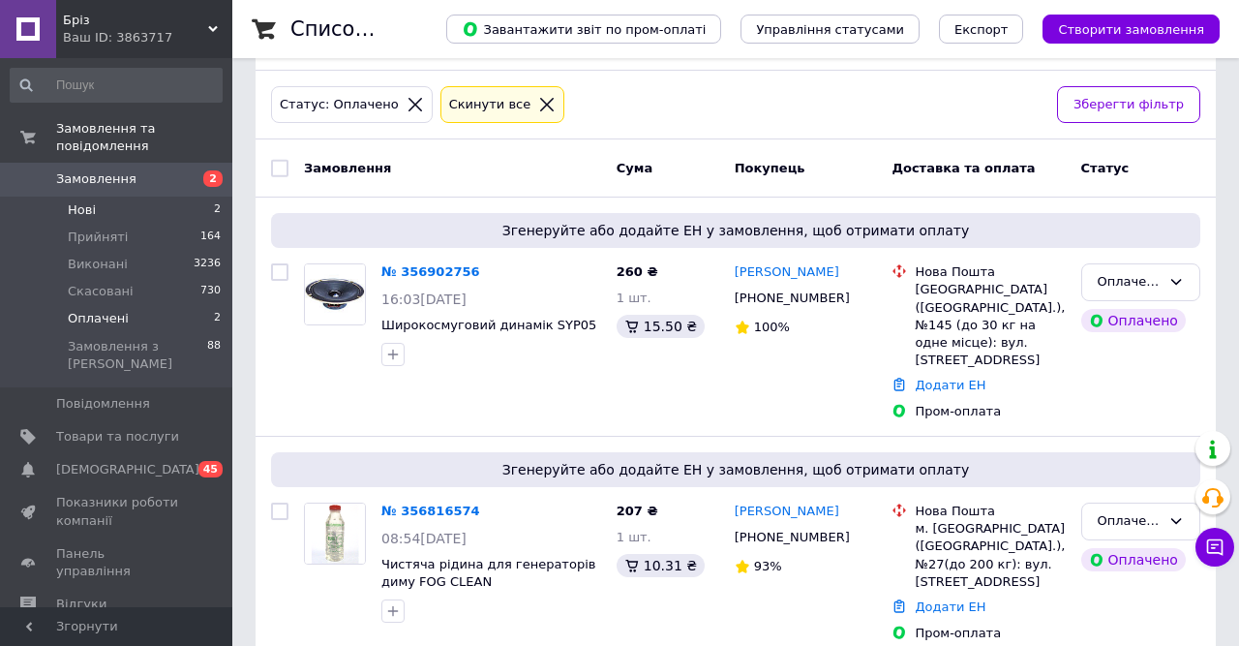
click at [81, 201] on span "Нові" at bounding box center [82, 209] width 28 height 17
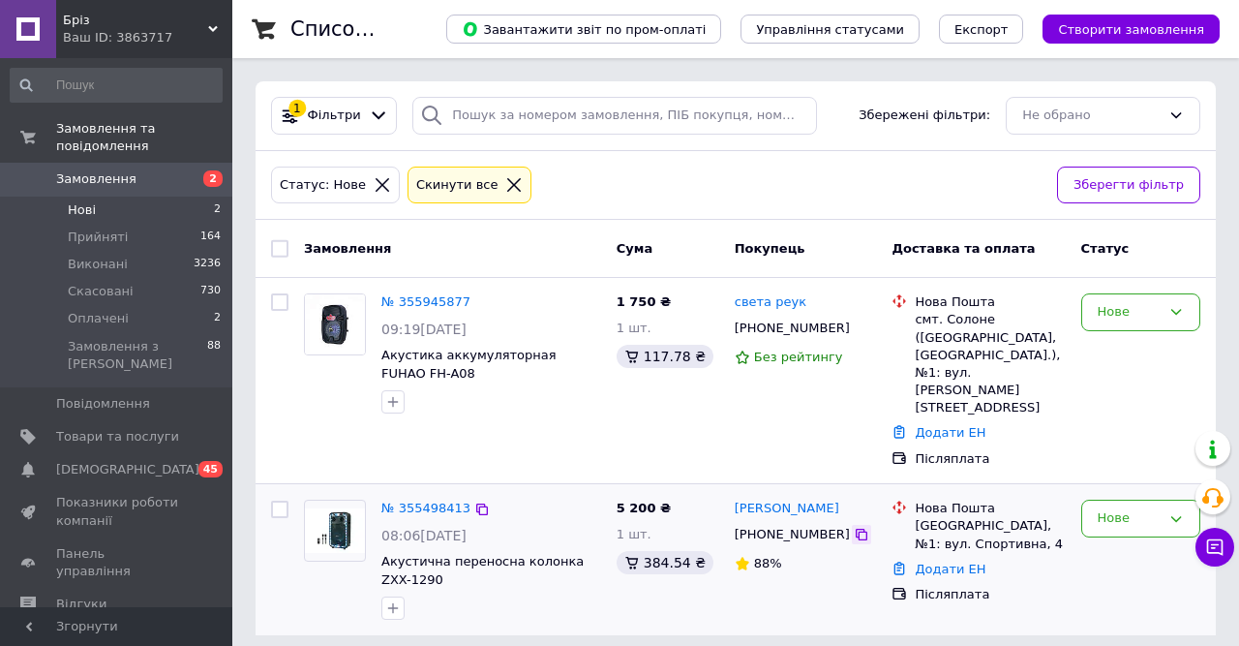
click at [856, 529] on icon at bounding box center [862, 535] width 12 height 12
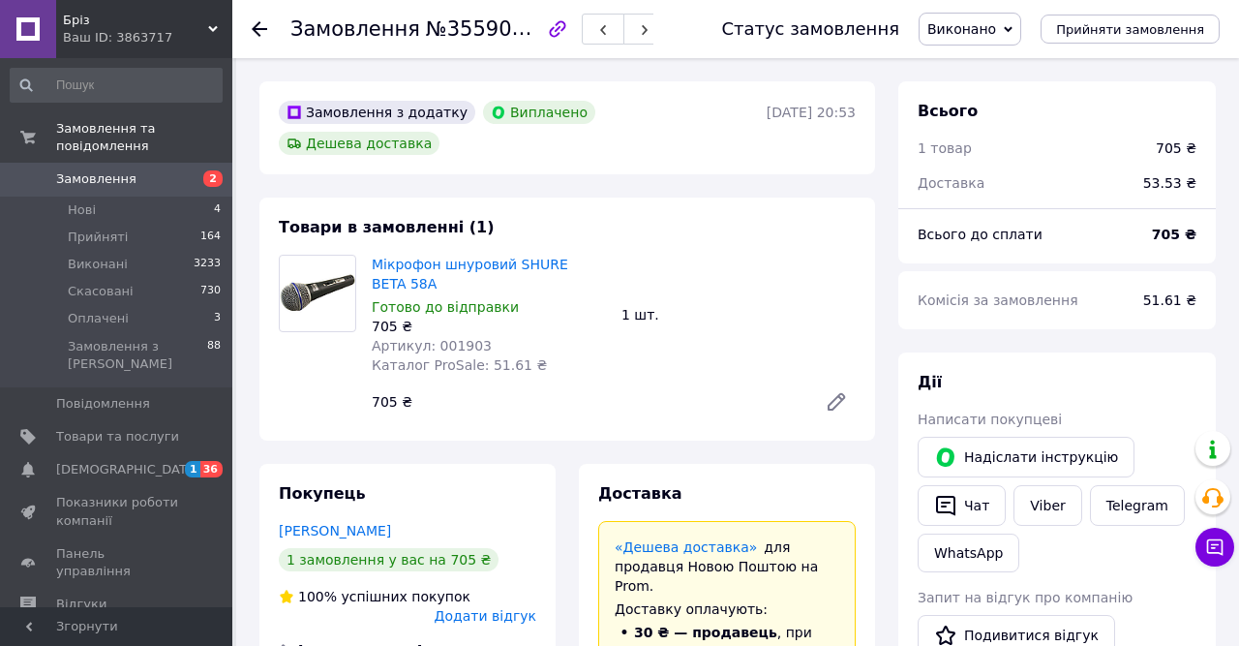
scroll to position [151, 0]
click at [111, 428] on span "Товари та послуги" at bounding box center [117, 436] width 123 height 17
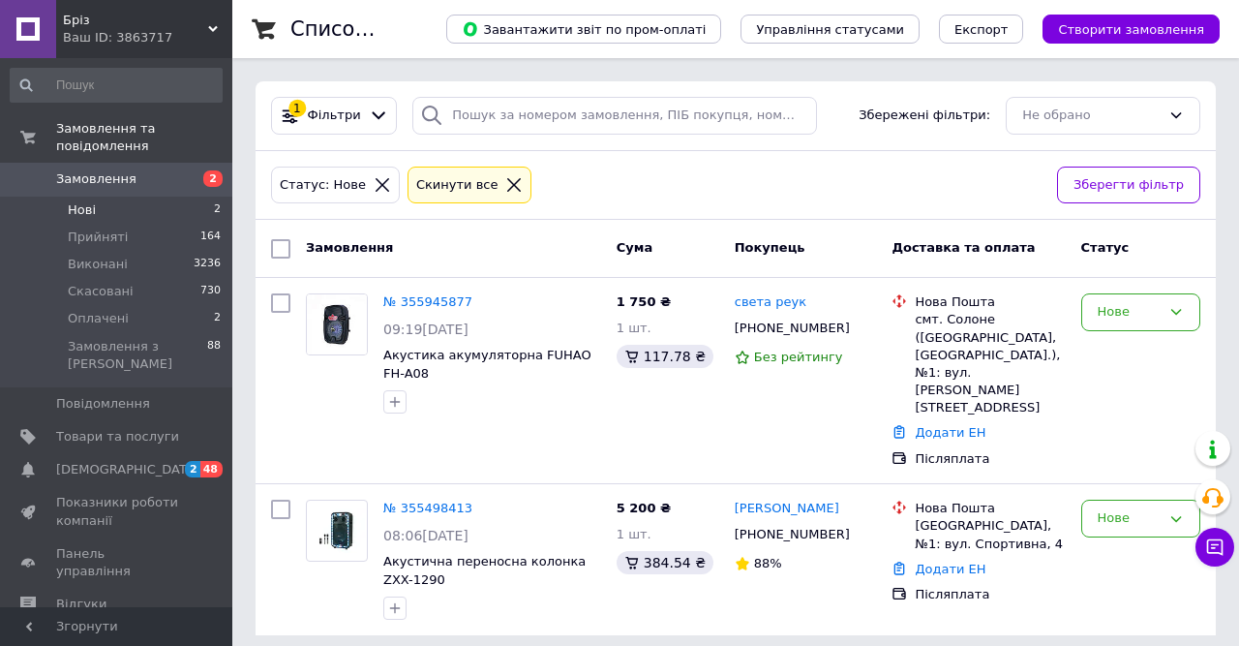
click at [505, 186] on icon at bounding box center [513, 184] width 17 height 17
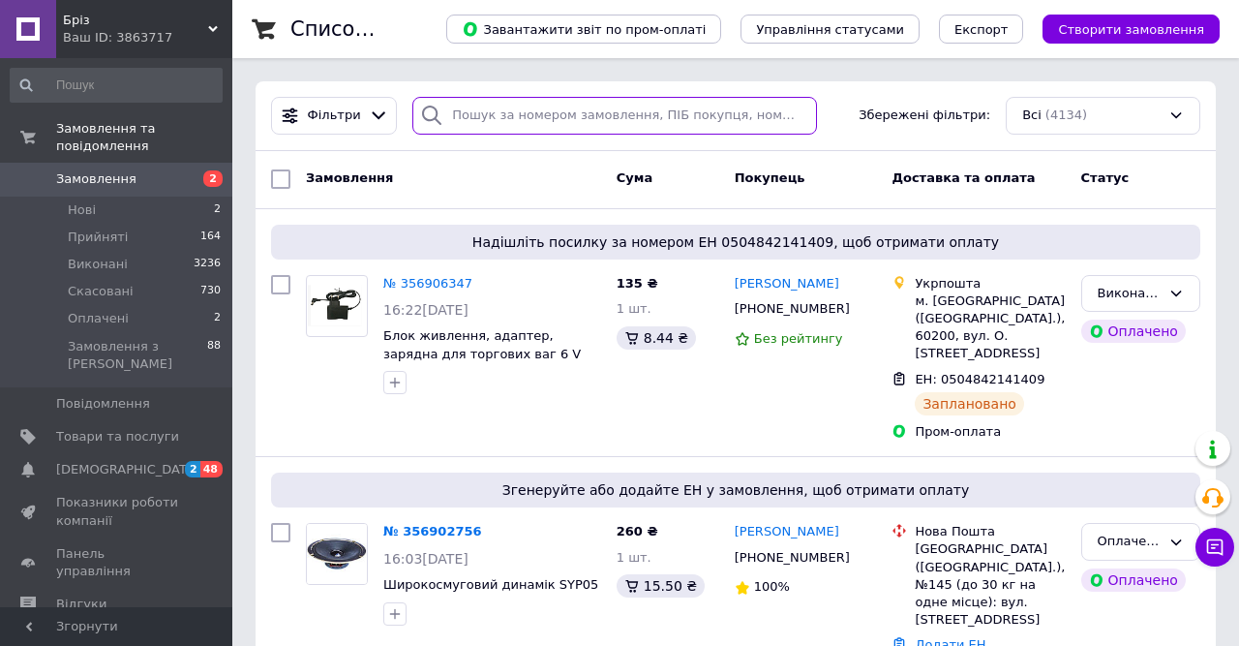
click at [541, 123] on input "search" at bounding box center [614, 116] width 405 height 38
paste input "380972512992"
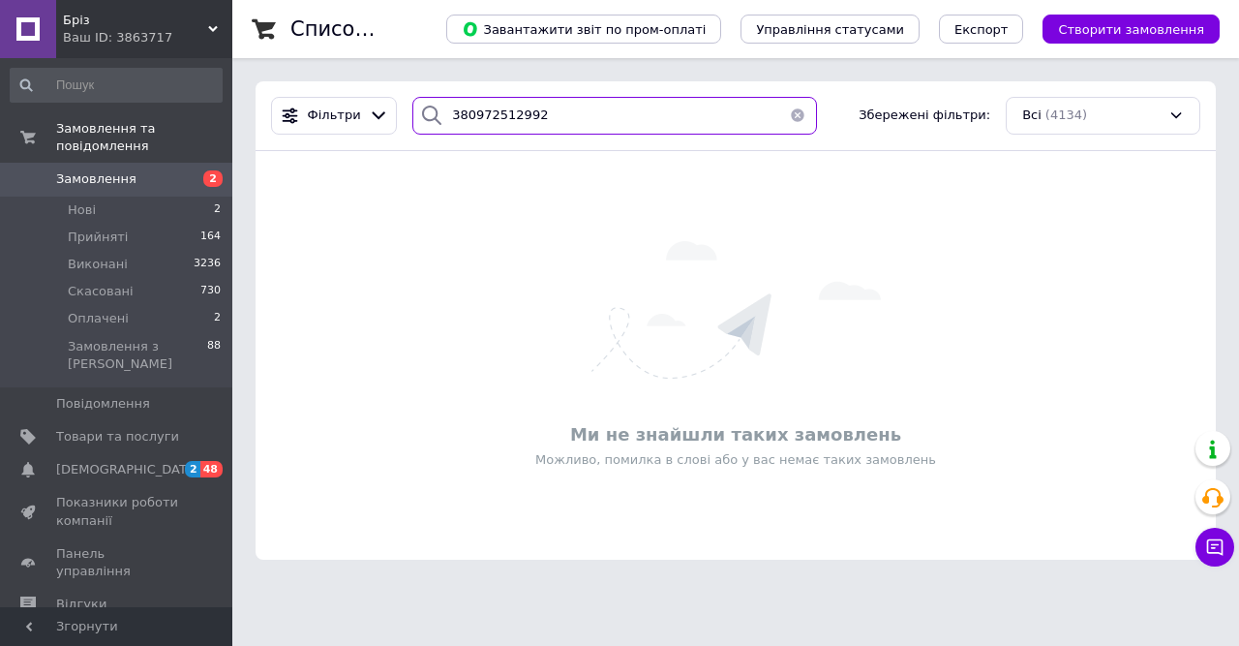
type input "380972512992"
click at [788, 113] on button "button" at bounding box center [797, 116] width 39 height 38
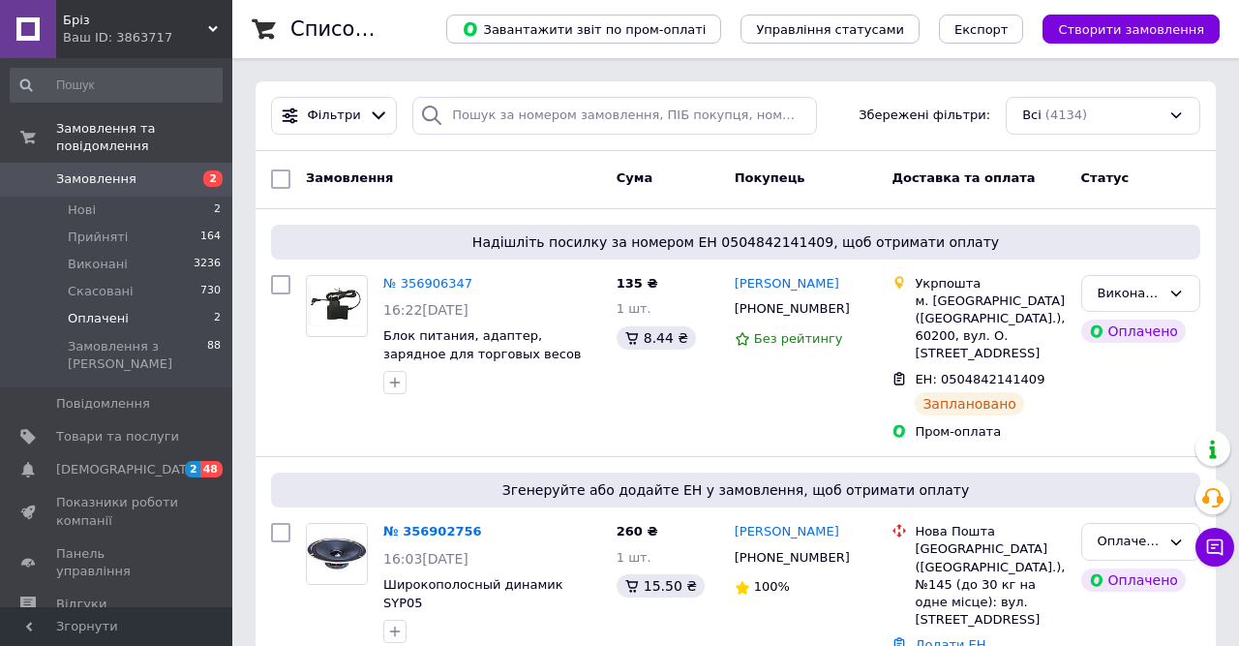
click at [113, 310] on span "Оплачені" at bounding box center [98, 318] width 61 height 17
